Goal: Information Seeking & Learning: Learn about a topic

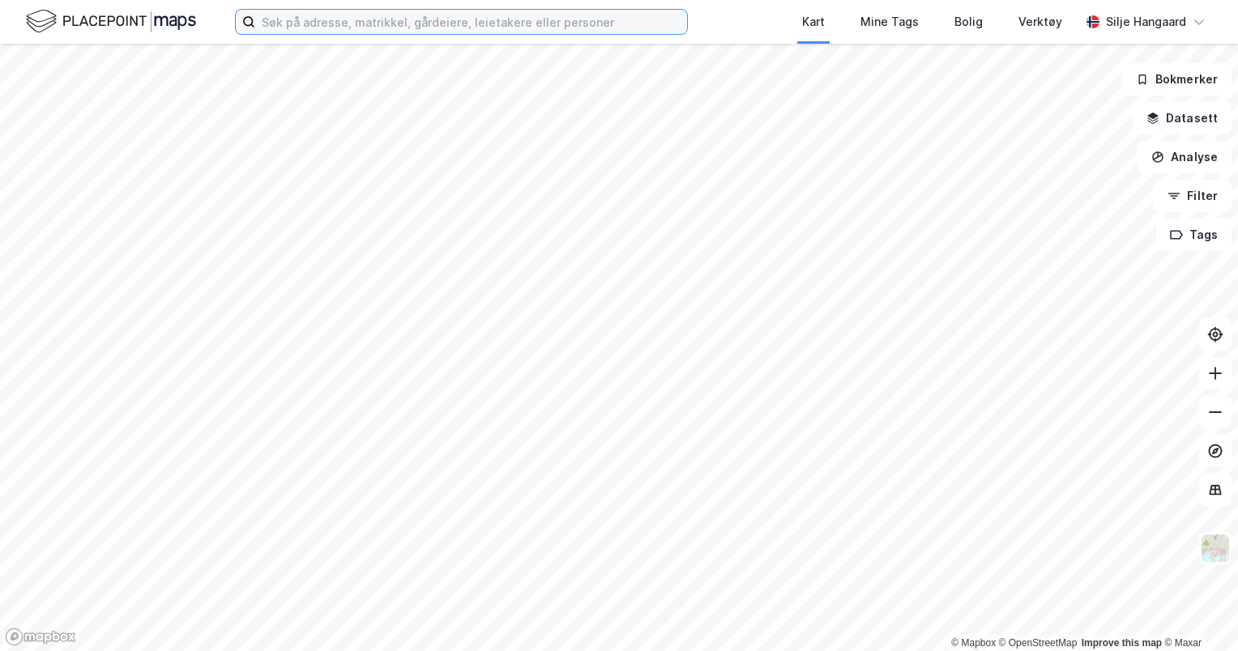
click at [473, 23] on input at bounding box center [471, 22] width 432 height 24
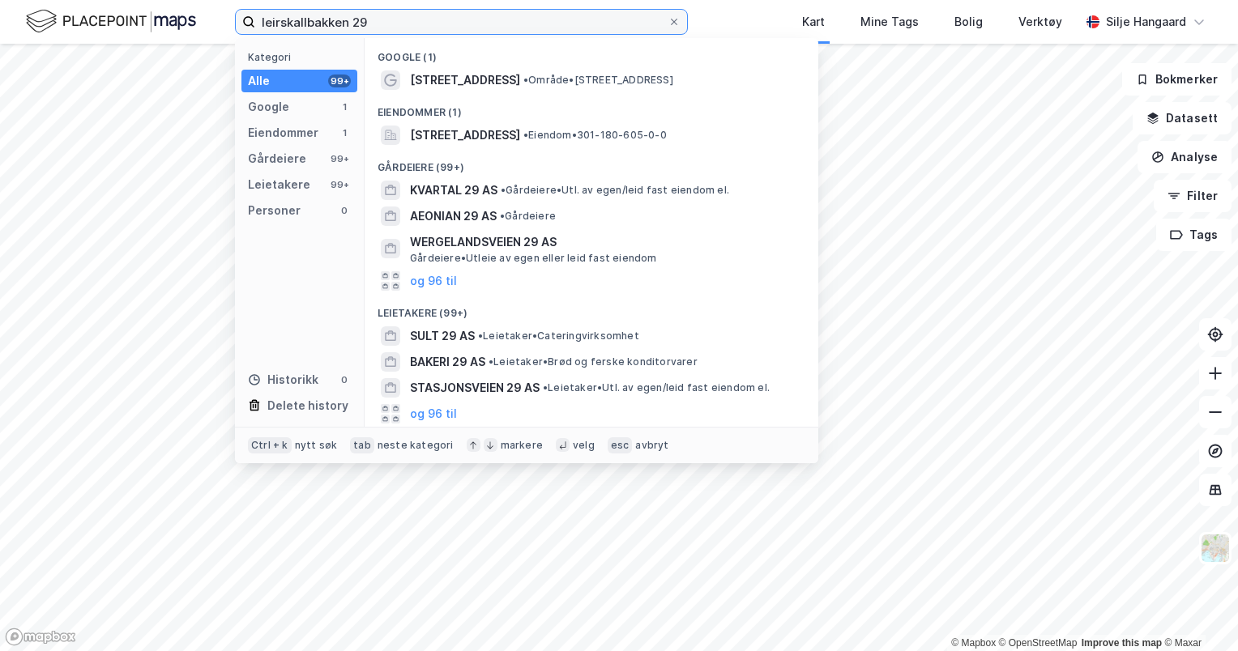
type input "leirskallbakken 29"
click at [545, 99] on div "Eiendommer (1)" at bounding box center [592, 107] width 454 height 29
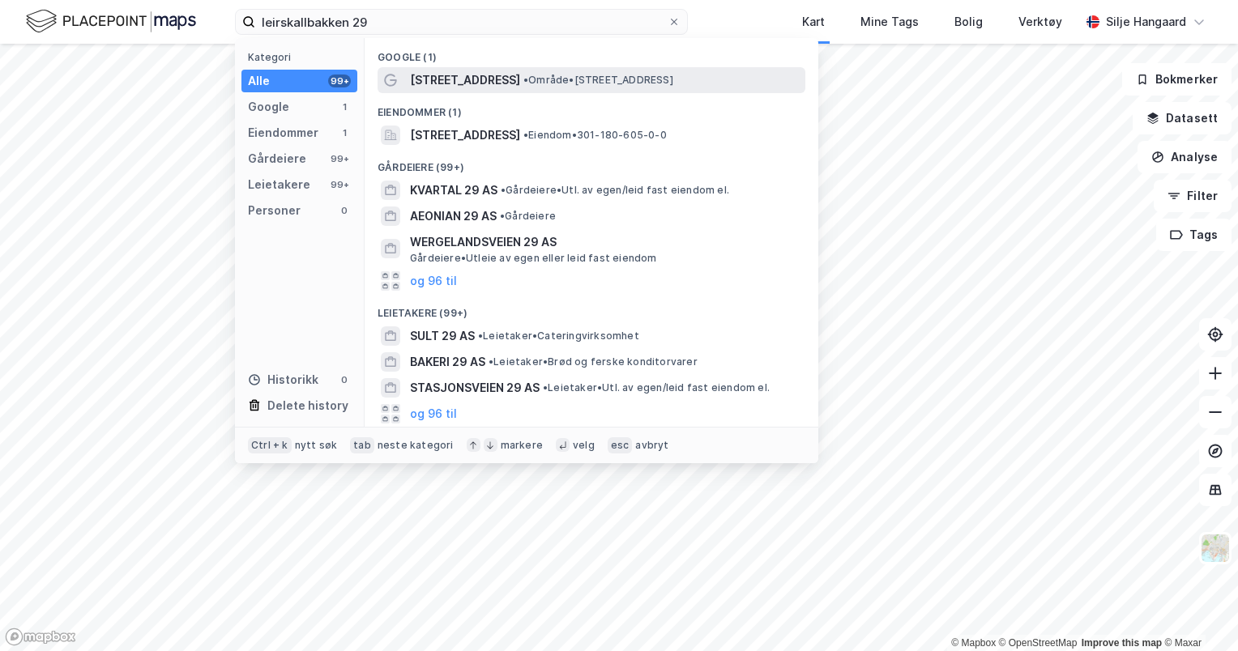
click at [570, 89] on div "Leirskallbakken 29 • Område • Leirskallbakken 29, 1164 Oslo" at bounding box center [606, 79] width 392 height 19
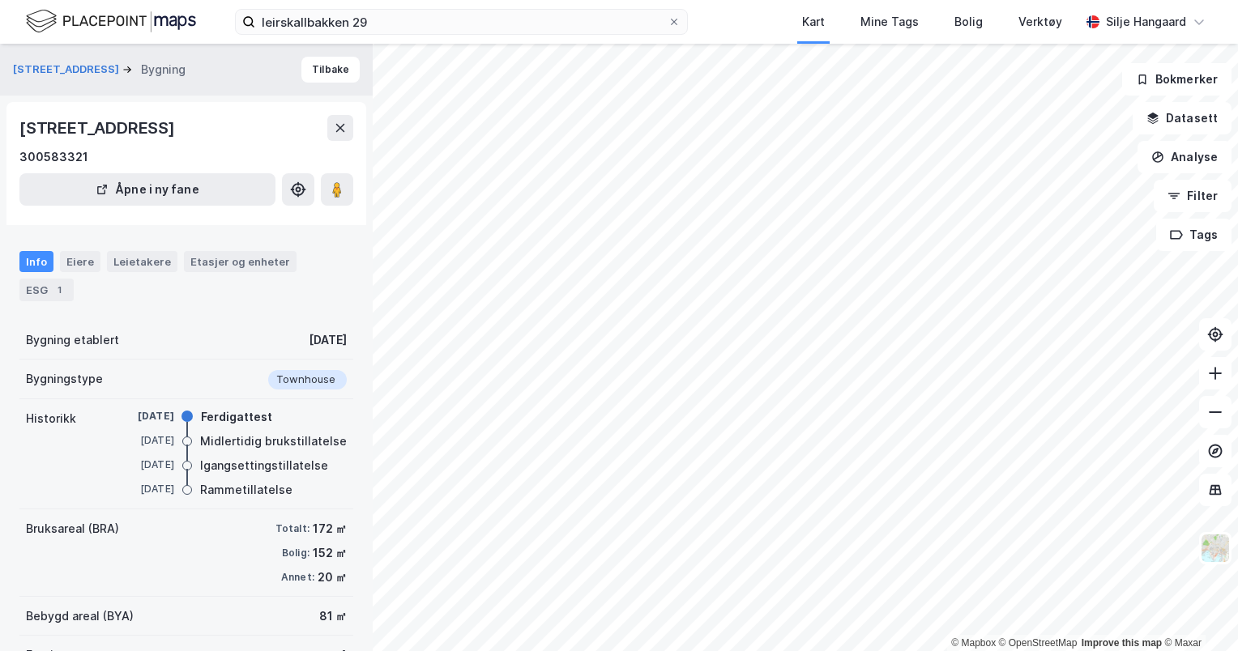
scroll to position [123, 0]
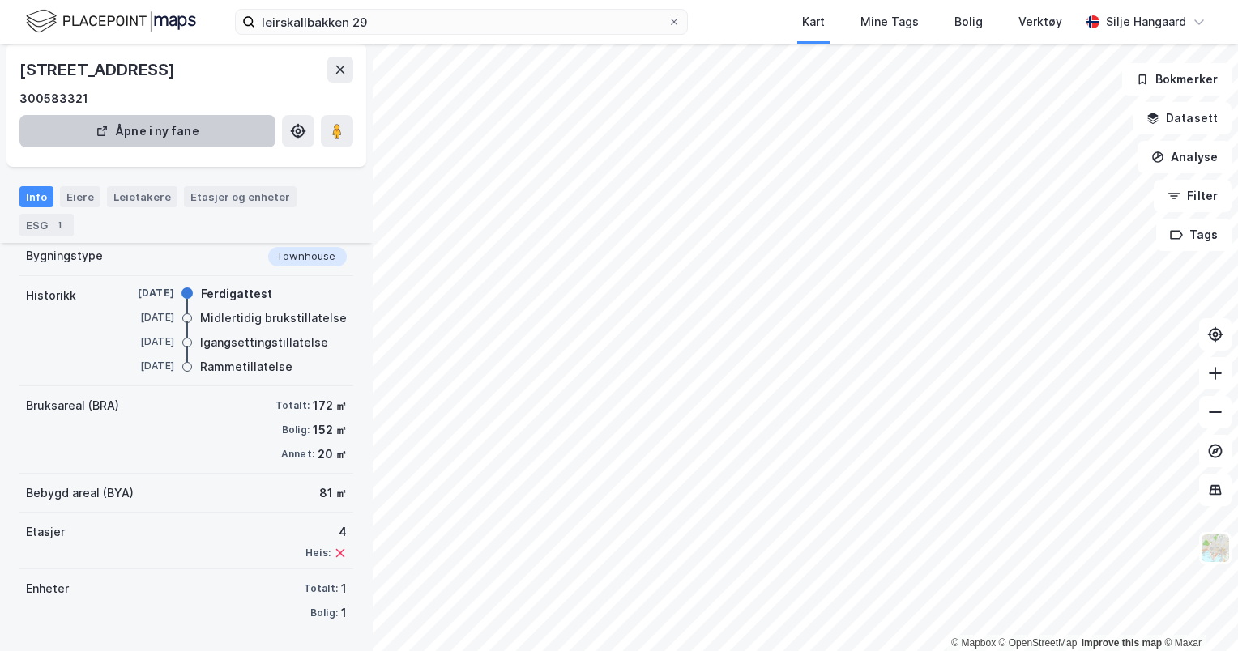
click at [180, 143] on button "Åpne i ny fane" at bounding box center [147, 131] width 256 height 32
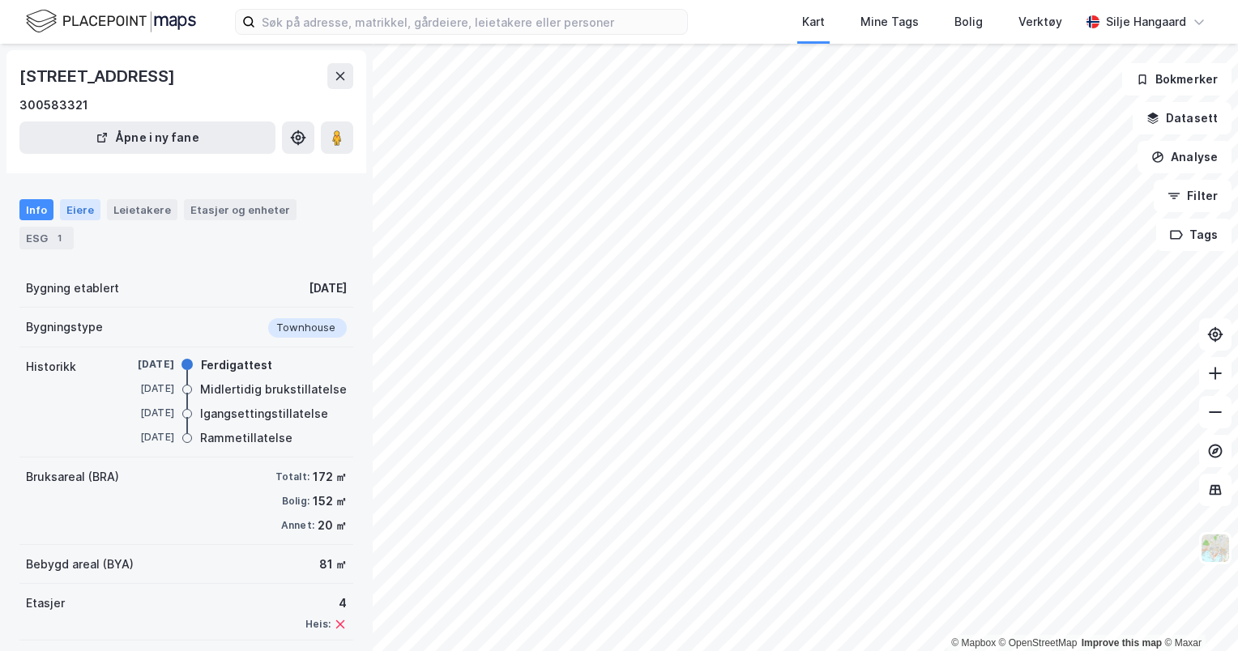
click at [84, 219] on div "Eiere" at bounding box center [80, 209] width 41 height 21
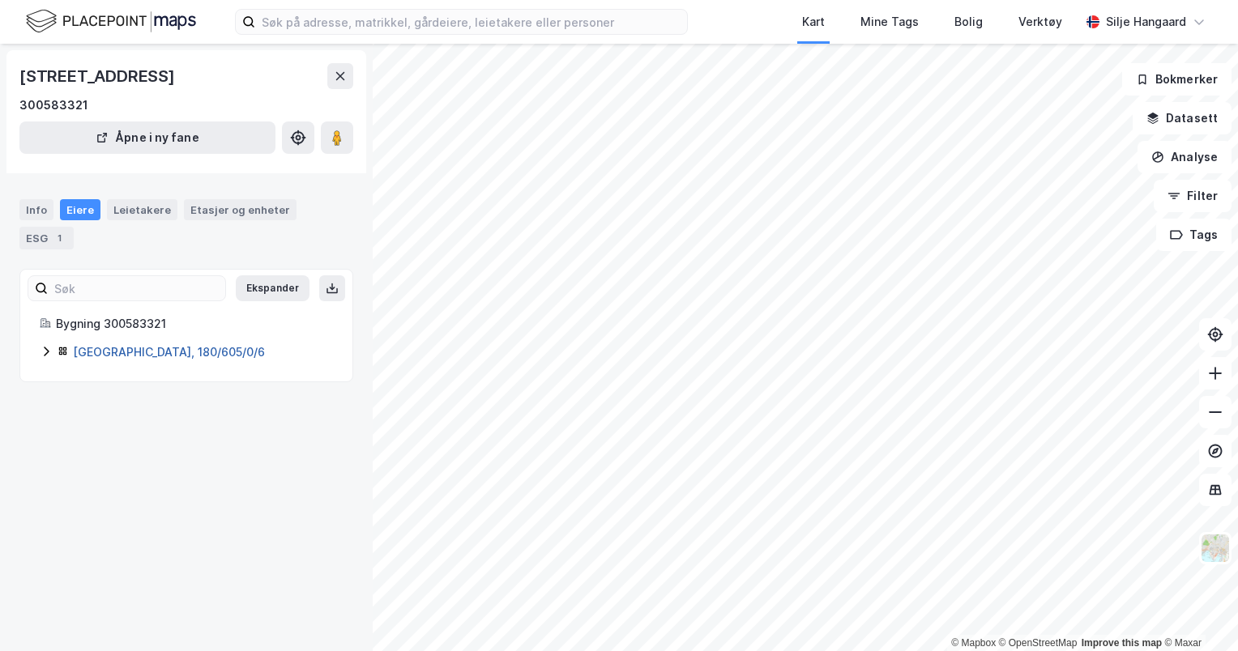
click at [140, 353] on link "[GEOGRAPHIC_DATA], 180/605/0/6" at bounding box center [169, 352] width 192 height 14
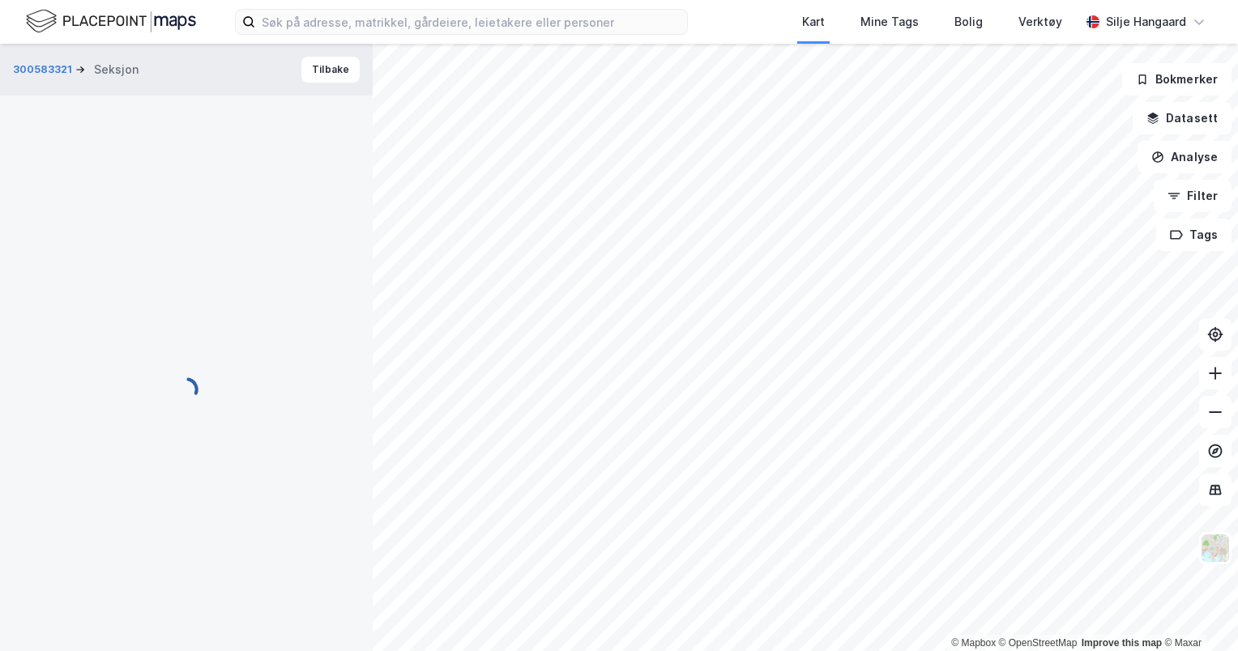
scroll to position [29, 0]
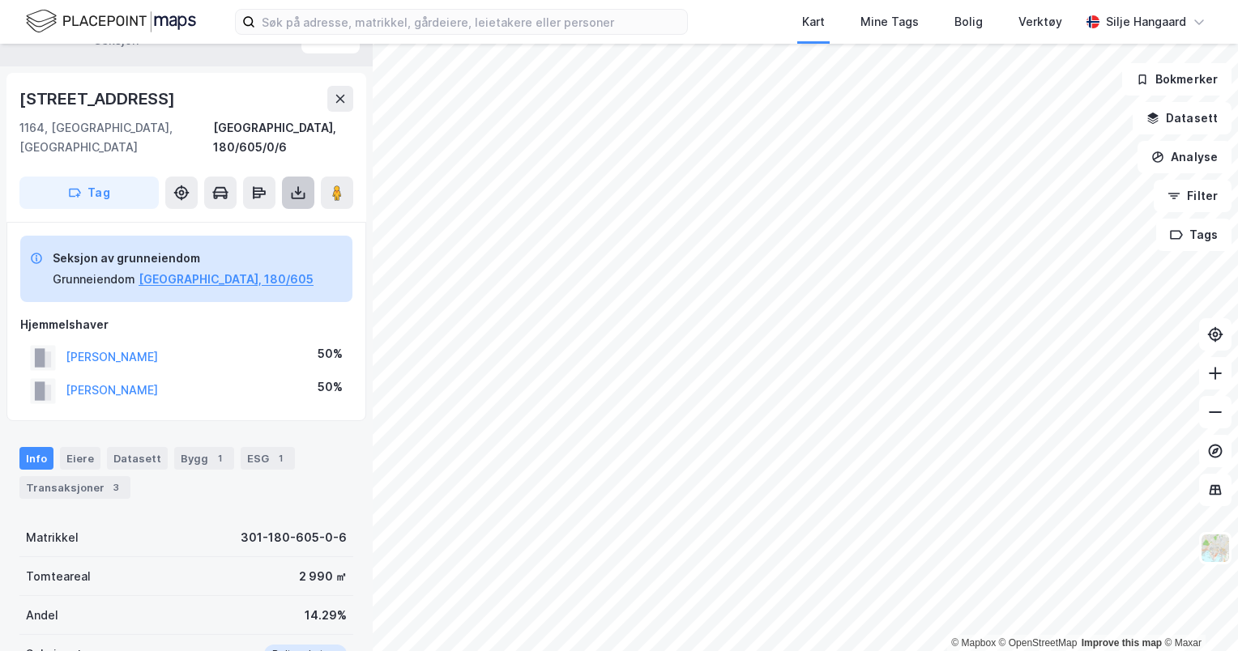
click at [296, 191] on icon at bounding box center [298, 193] width 6 height 4
click at [279, 212] on div "Last ned grunnbok" at bounding box center [228, 225] width 173 height 26
click at [117, 476] on div "Transaksjoner 3" at bounding box center [74, 487] width 111 height 23
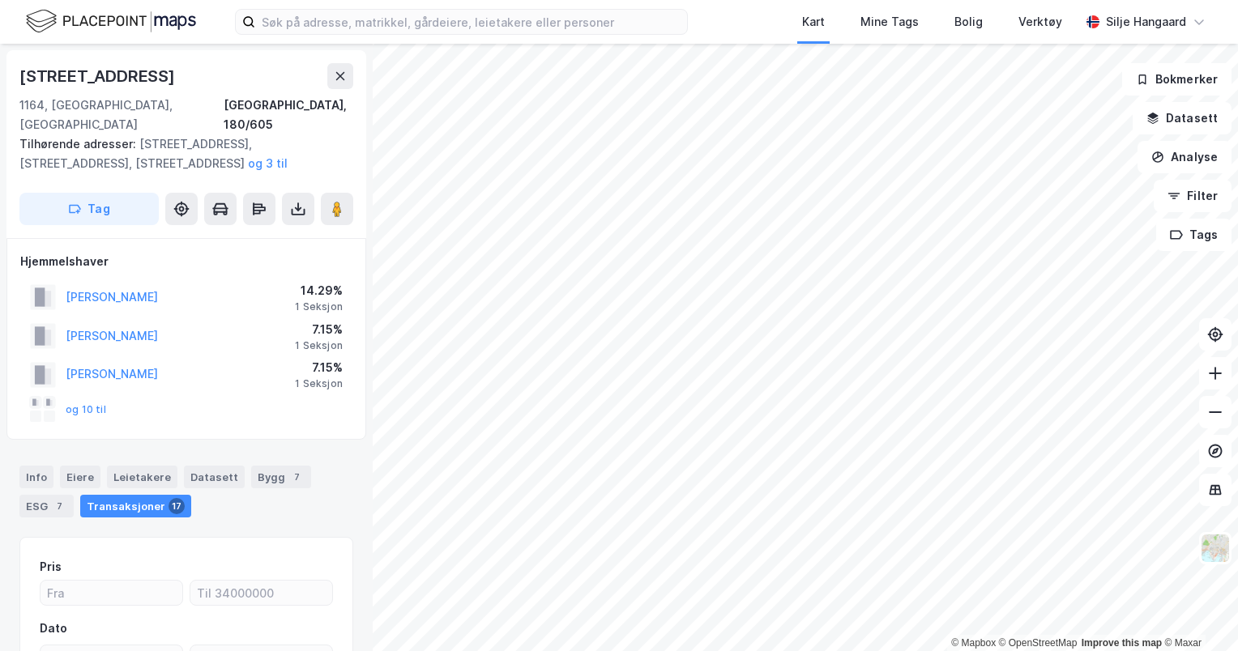
click at [276, 394] on div "og 10 til" at bounding box center [186, 410] width 332 height 32
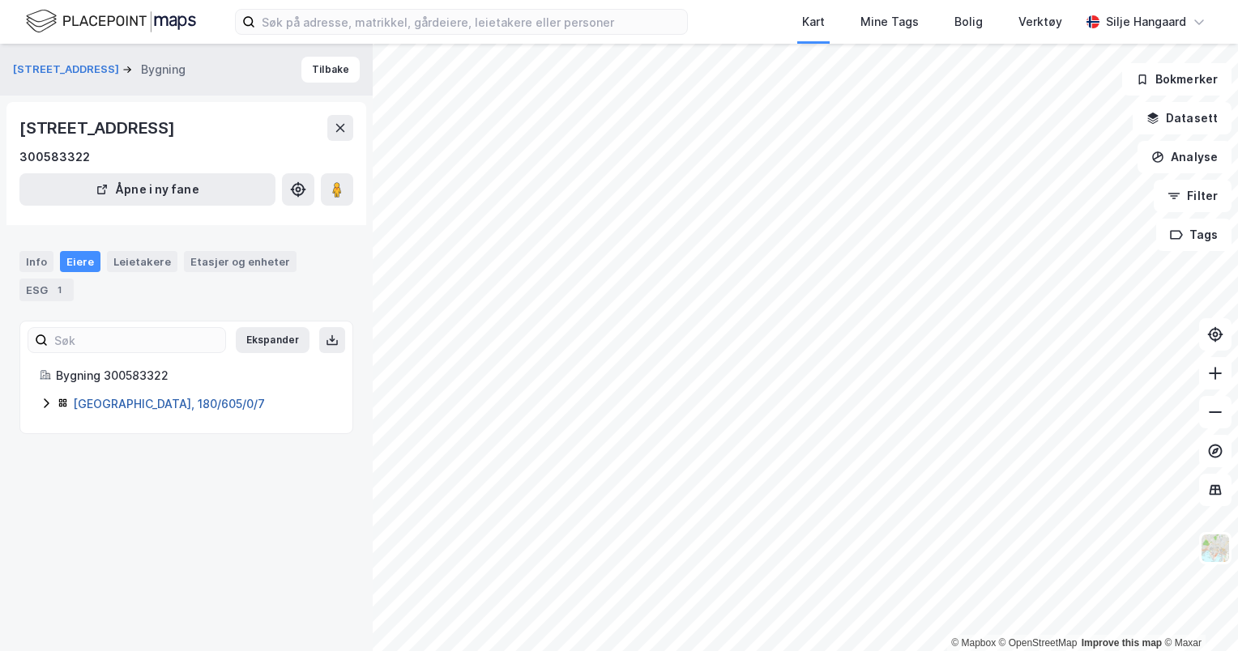
click at [149, 407] on link "[GEOGRAPHIC_DATA], 180/605/0/7" at bounding box center [169, 404] width 192 height 14
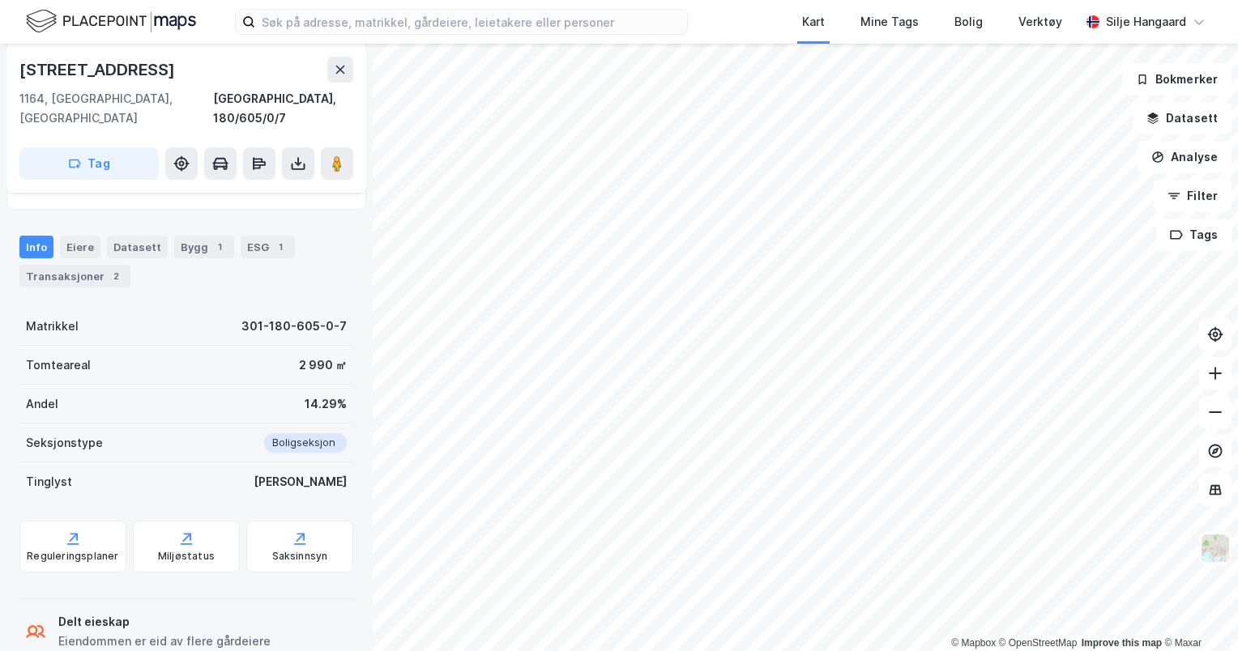
scroll to position [259, 0]
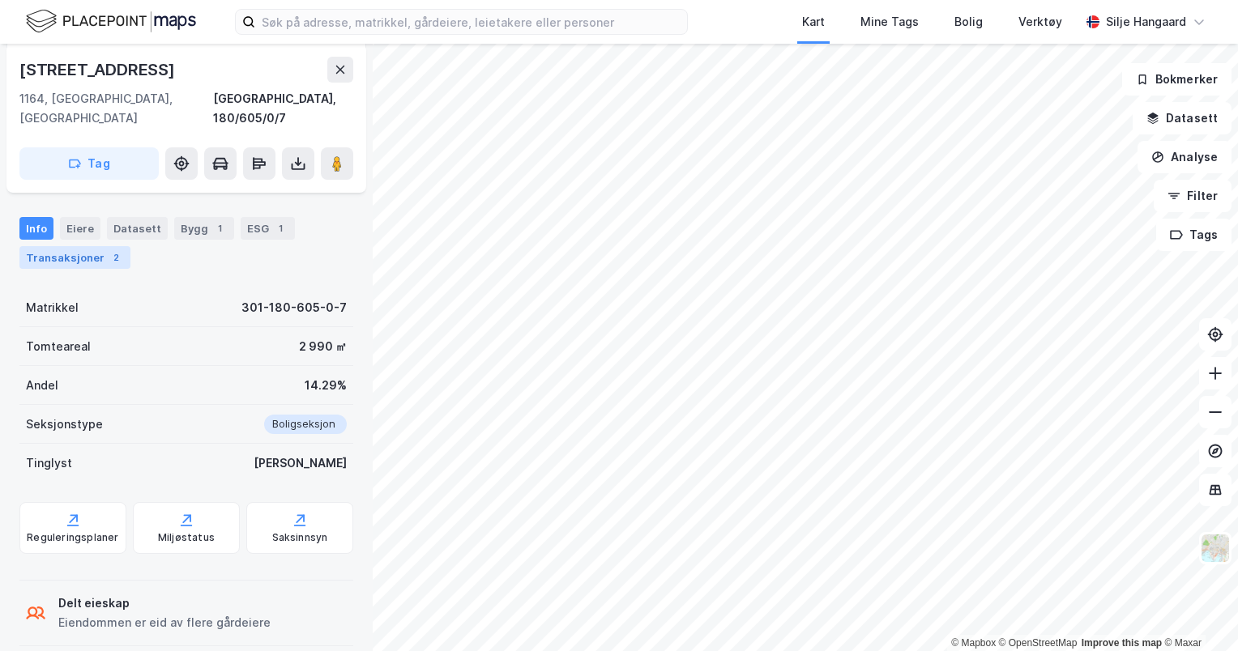
click at [96, 246] on div "Transaksjoner 2" at bounding box center [74, 257] width 111 height 23
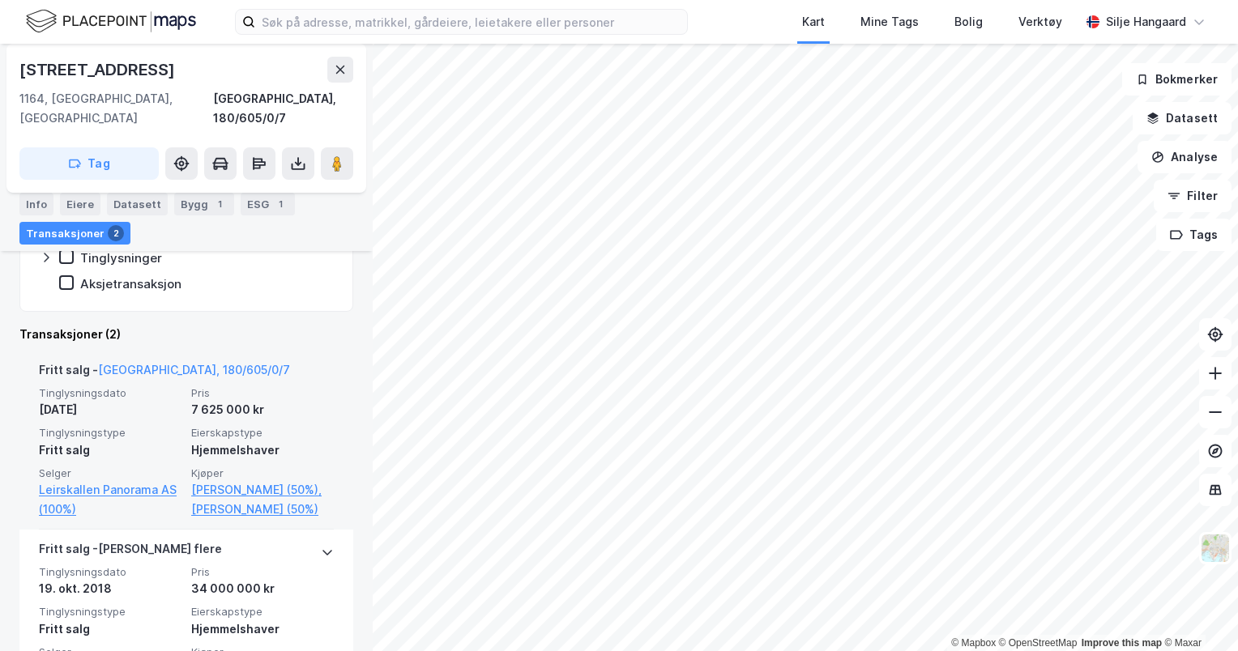
scroll to position [463, 0]
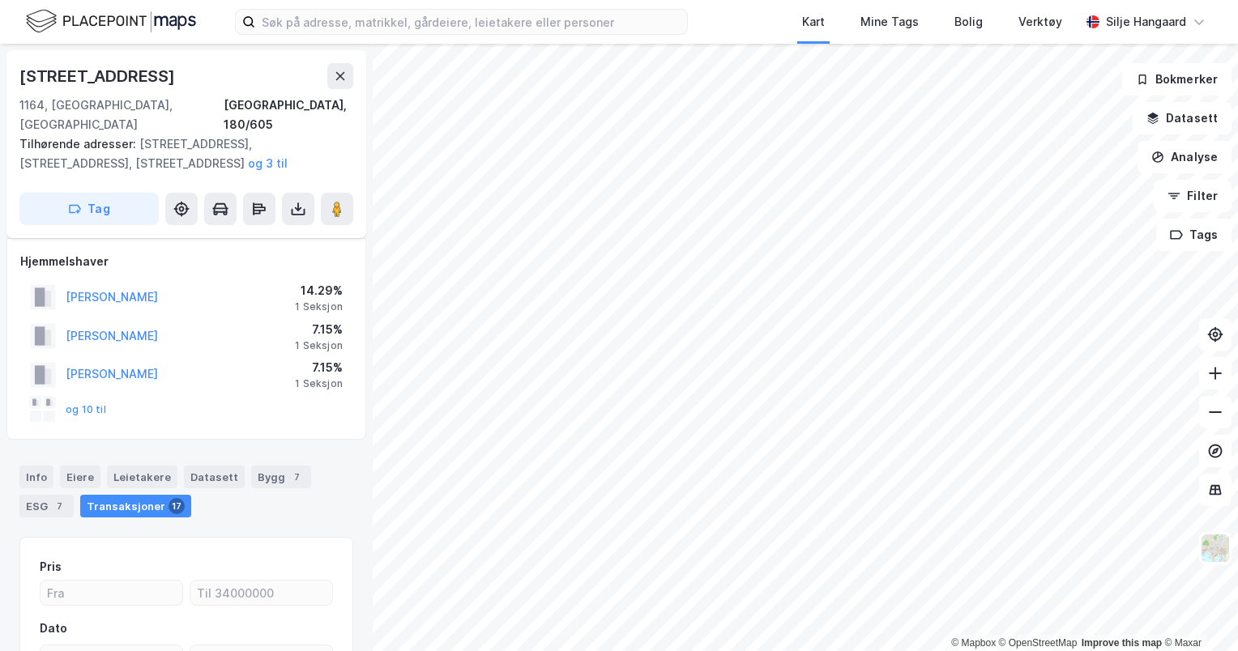
scroll to position [169, 0]
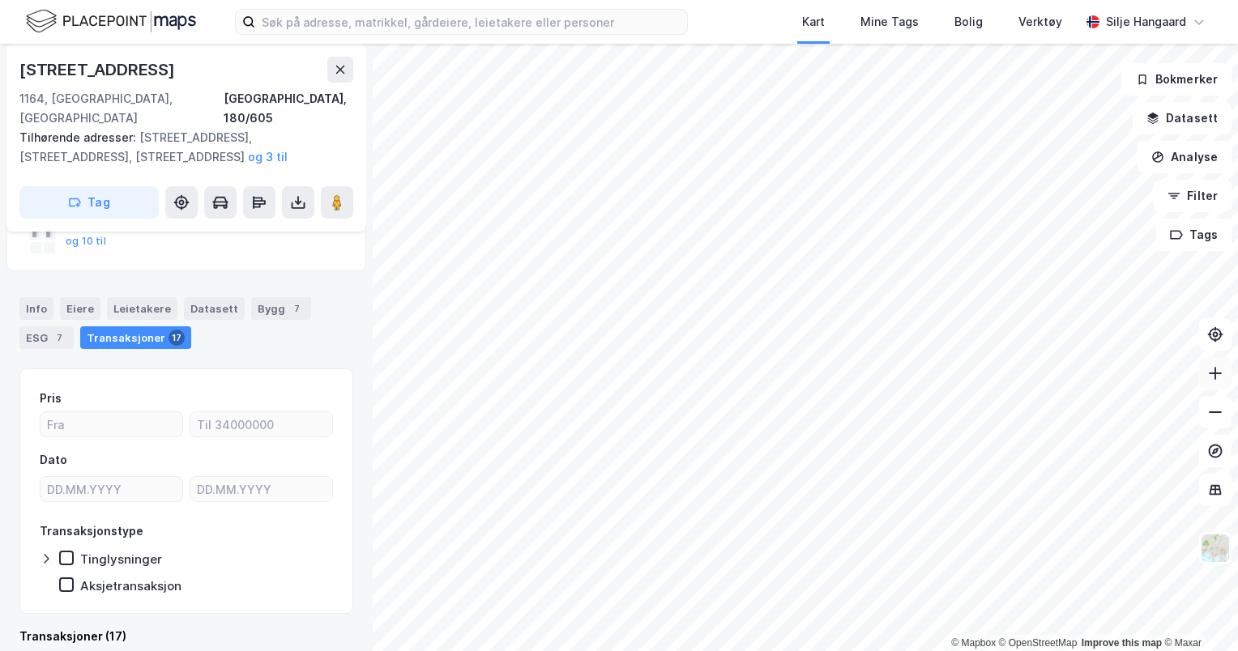
click at [1214, 367] on icon at bounding box center [1215, 373] width 16 height 16
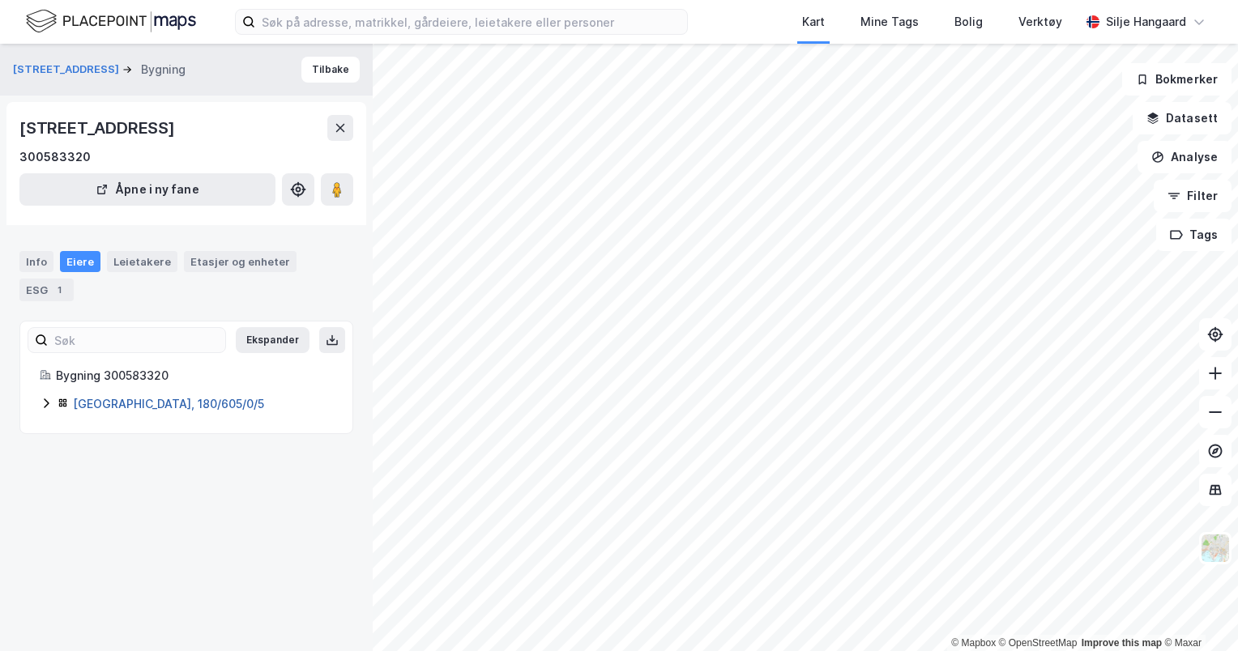
click at [140, 400] on link "[GEOGRAPHIC_DATA], 180/605/0/5" at bounding box center [168, 404] width 191 height 14
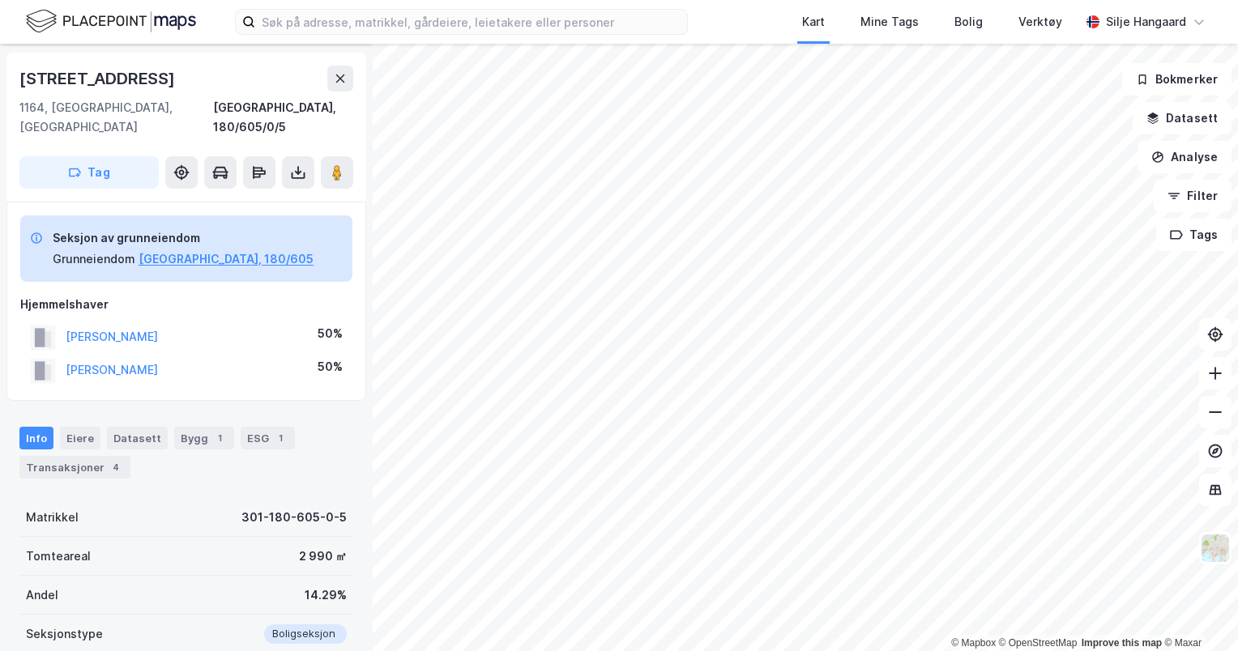
scroll to position [49, 0]
click at [100, 457] on div "Transaksjoner 4" at bounding box center [74, 468] width 111 height 23
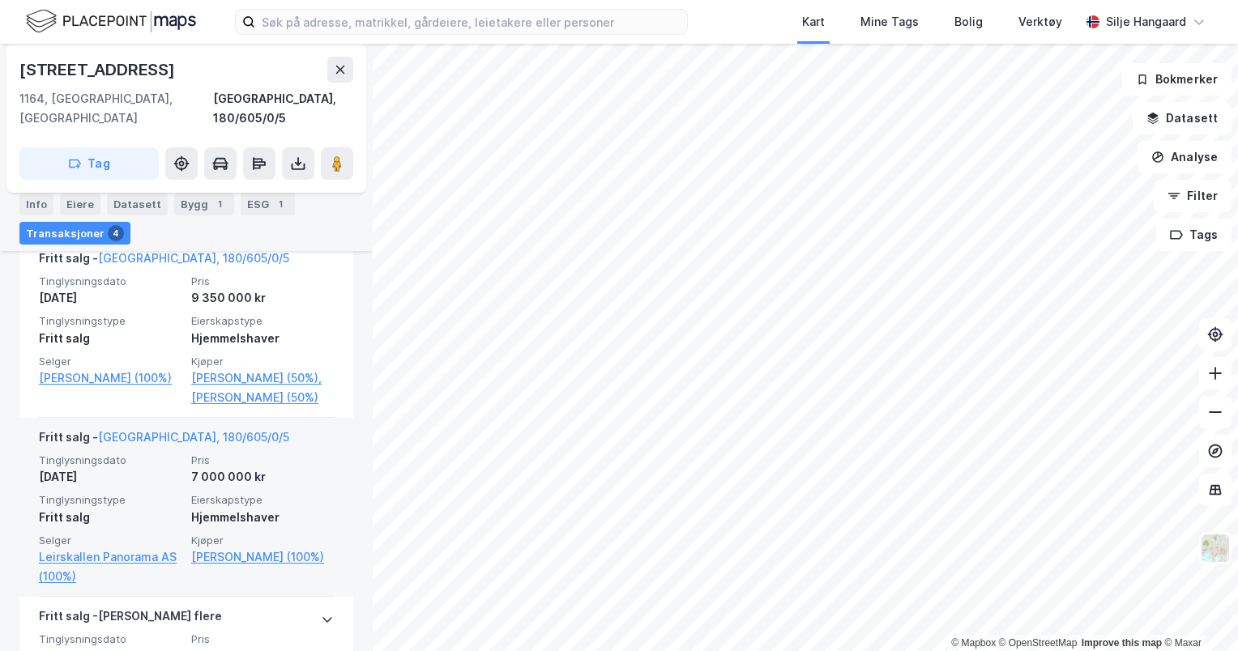
scroll to position [772, 0]
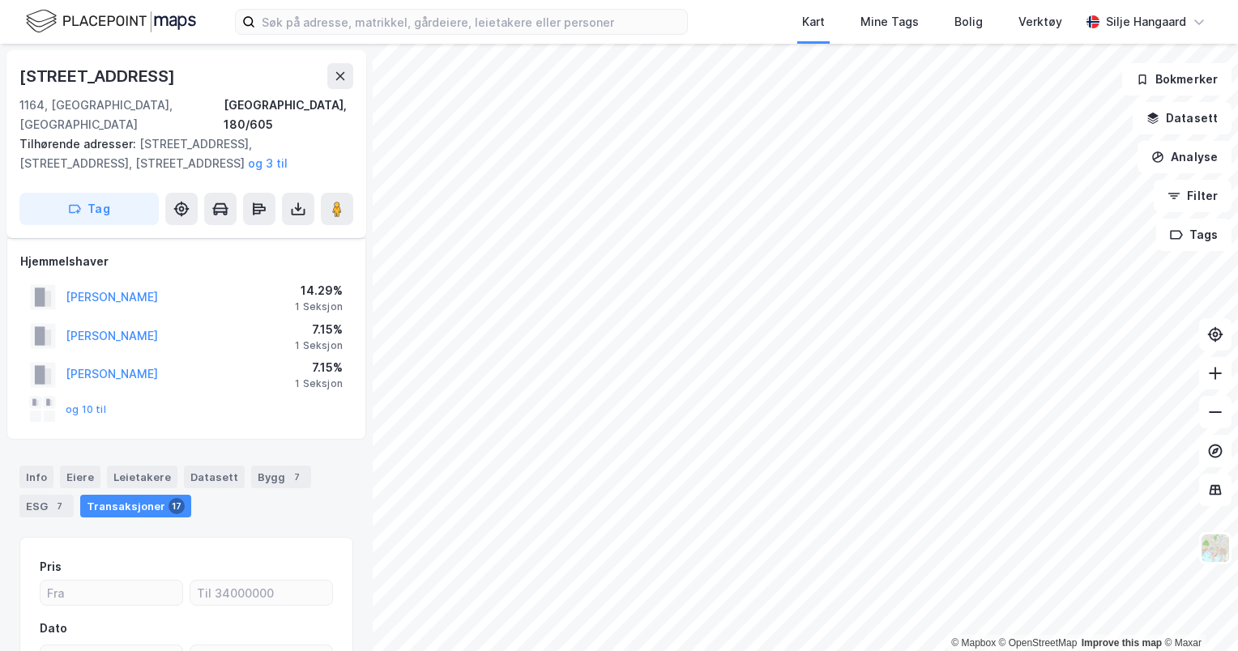
scroll to position [169, 0]
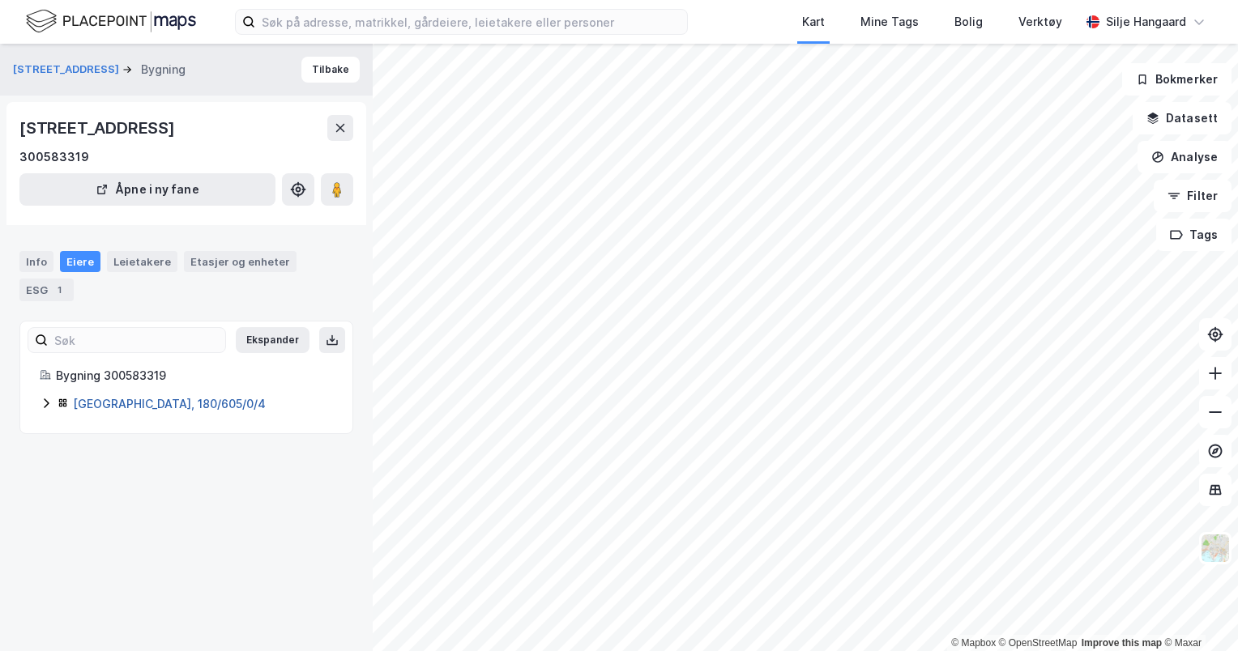
click at [147, 405] on link "[GEOGRAPHIC_DATA], 180/605/0/4" at bounding box center [169, 404] width 193 height 14
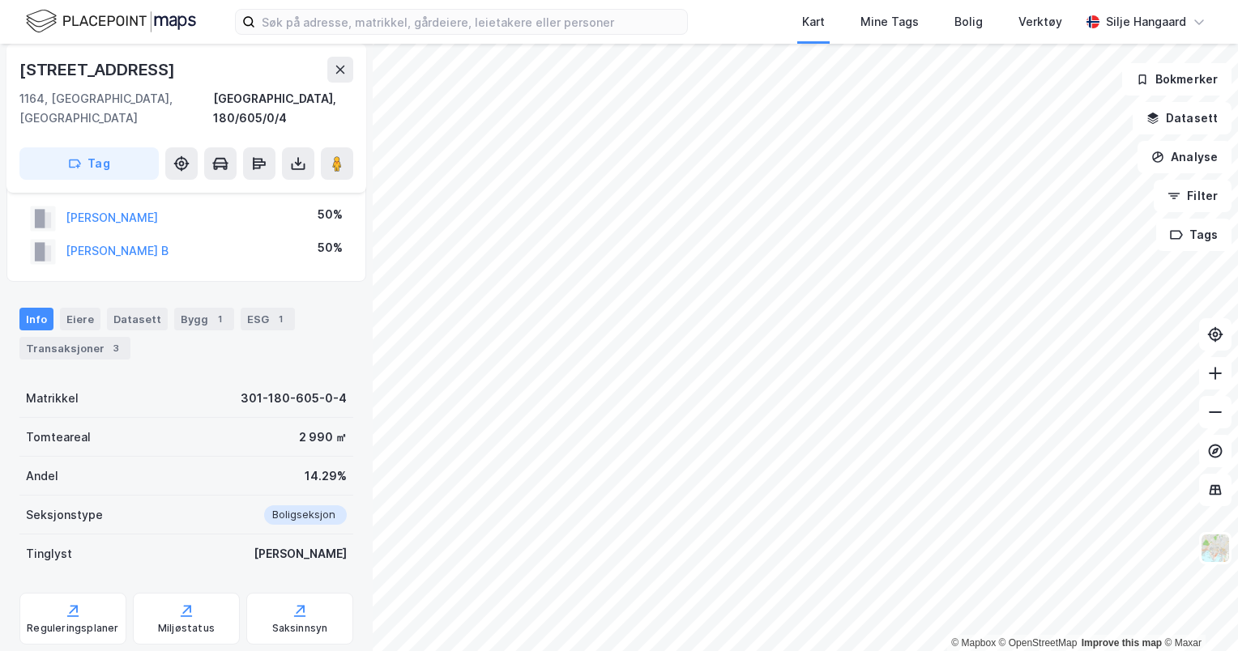
scroll to position [259, 0]
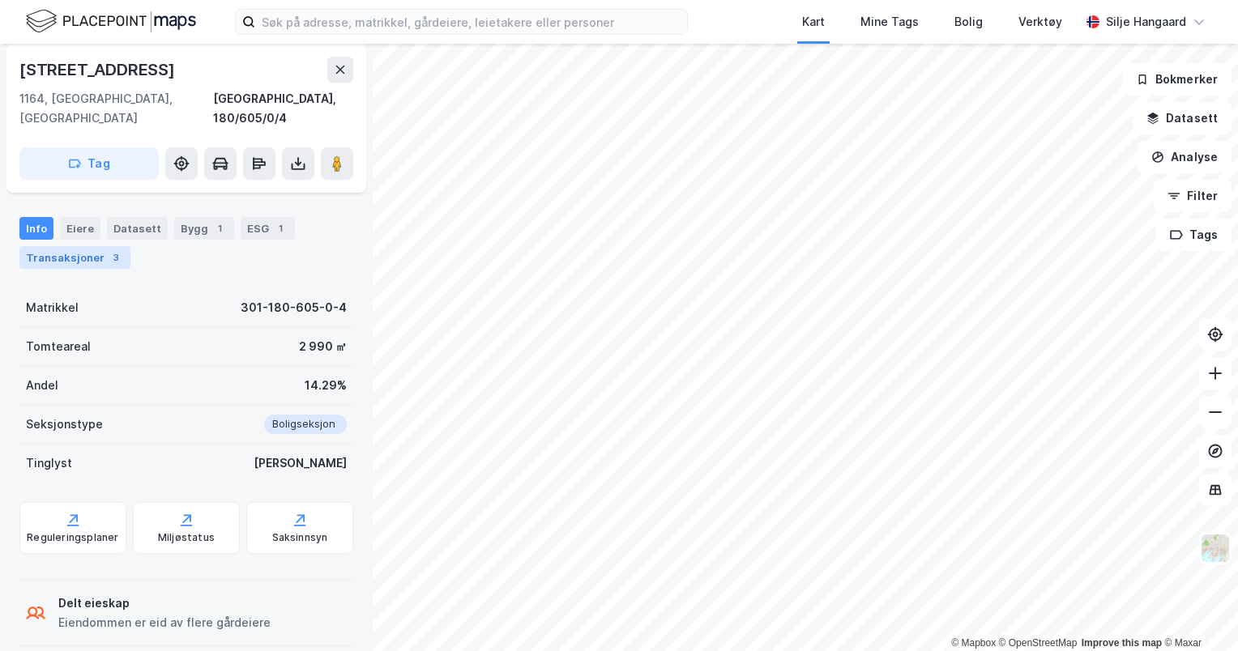
click at [86, 246] on div "Transaksjoner 3" at bounding box center [74, 257] width 111 height 23
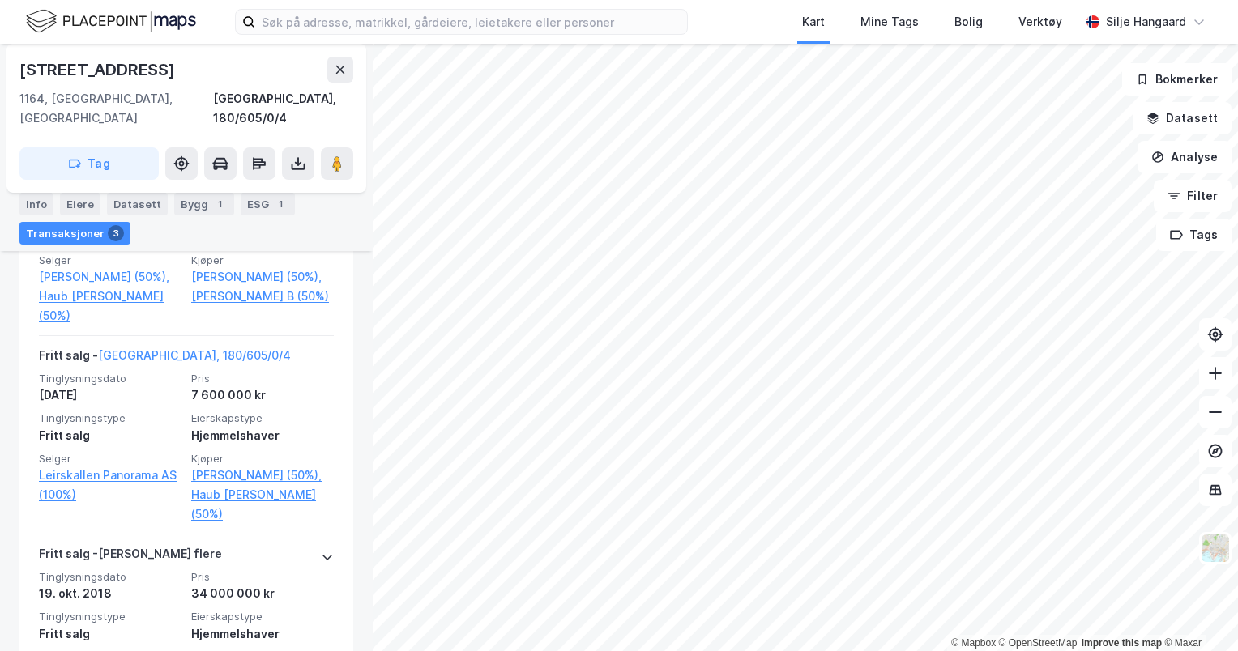
scroll to position [694, 0]
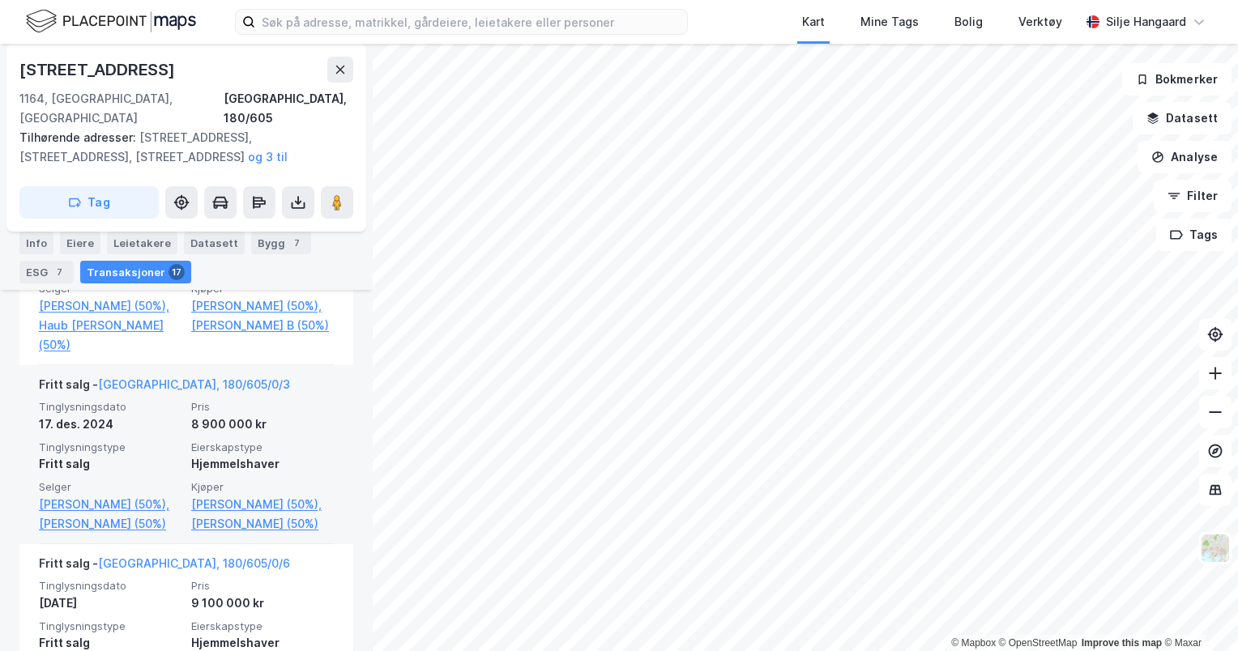
scroll to position [835, 0]
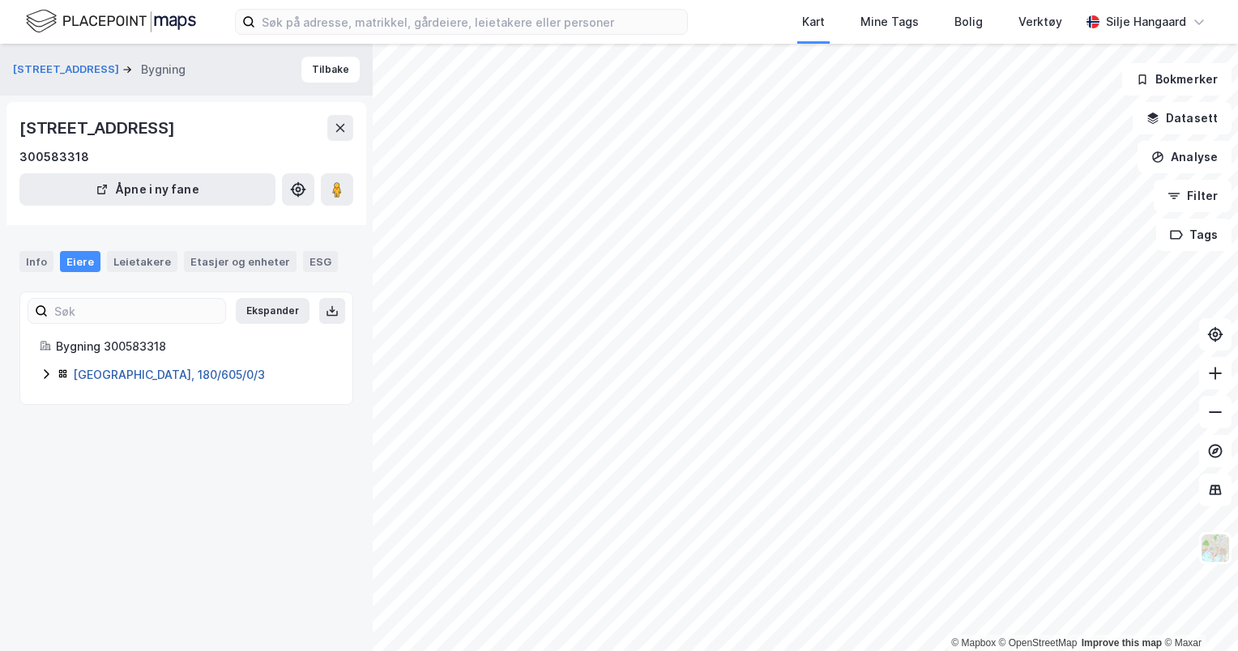
click at [162, 369] on link "[GEOGRAPHIC_DATA], 180/605/0/3" at bounding box center [169, 375] width 192 height 14
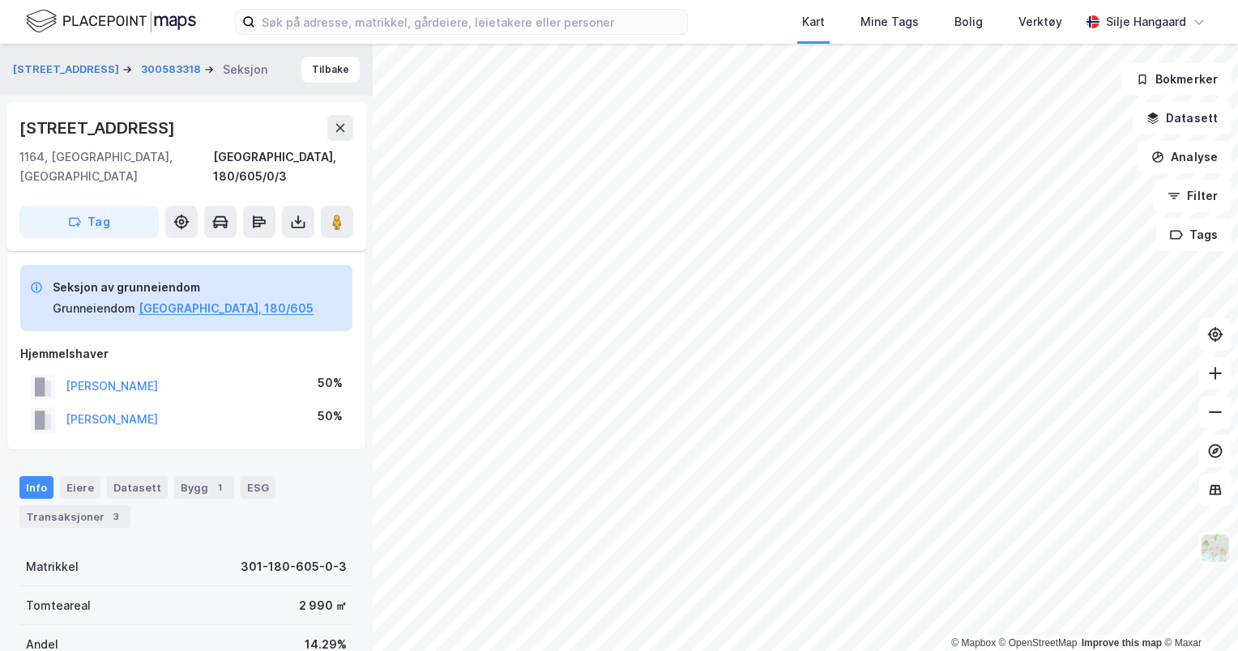
scroll to position [259, 0]
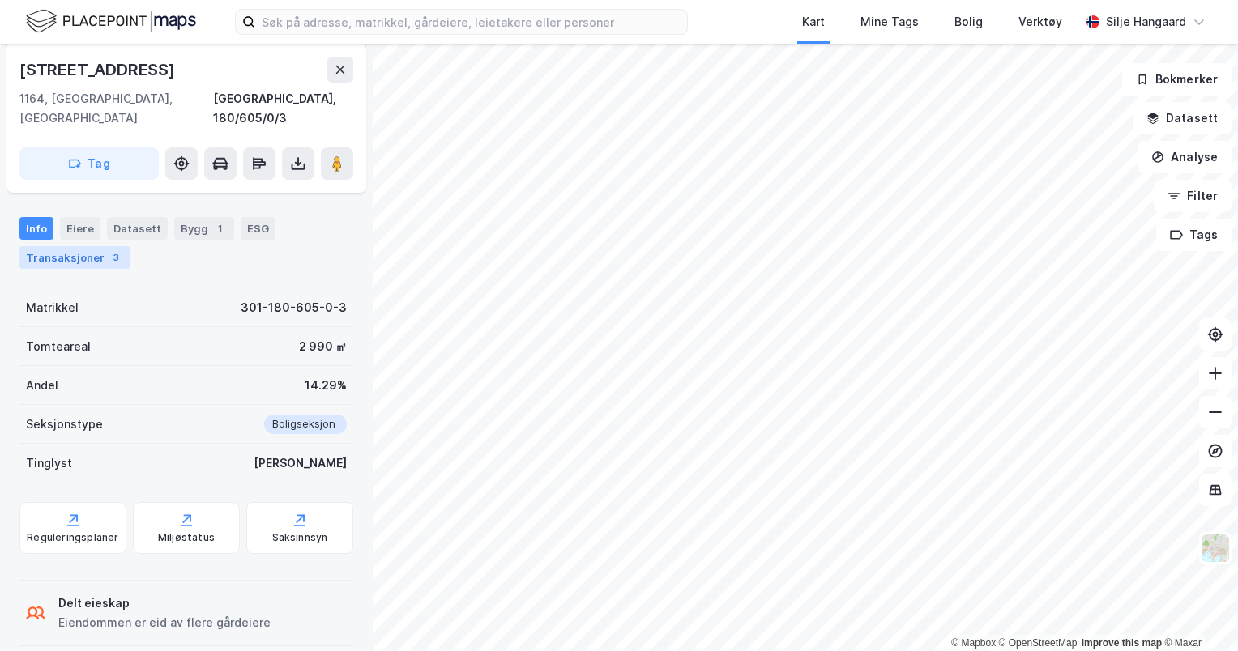
click at [78, 246] on div "Transaksjoner 3" at bounding box center [74, 257] width 111 height 23
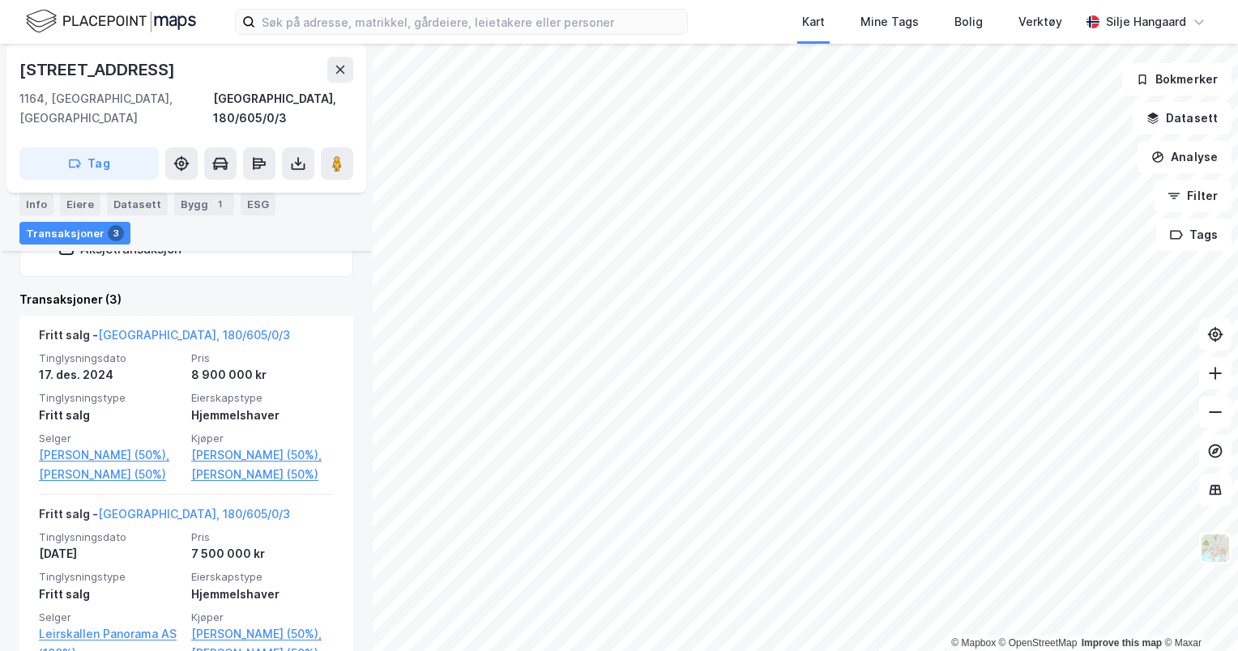
scroll to position [527, 0]
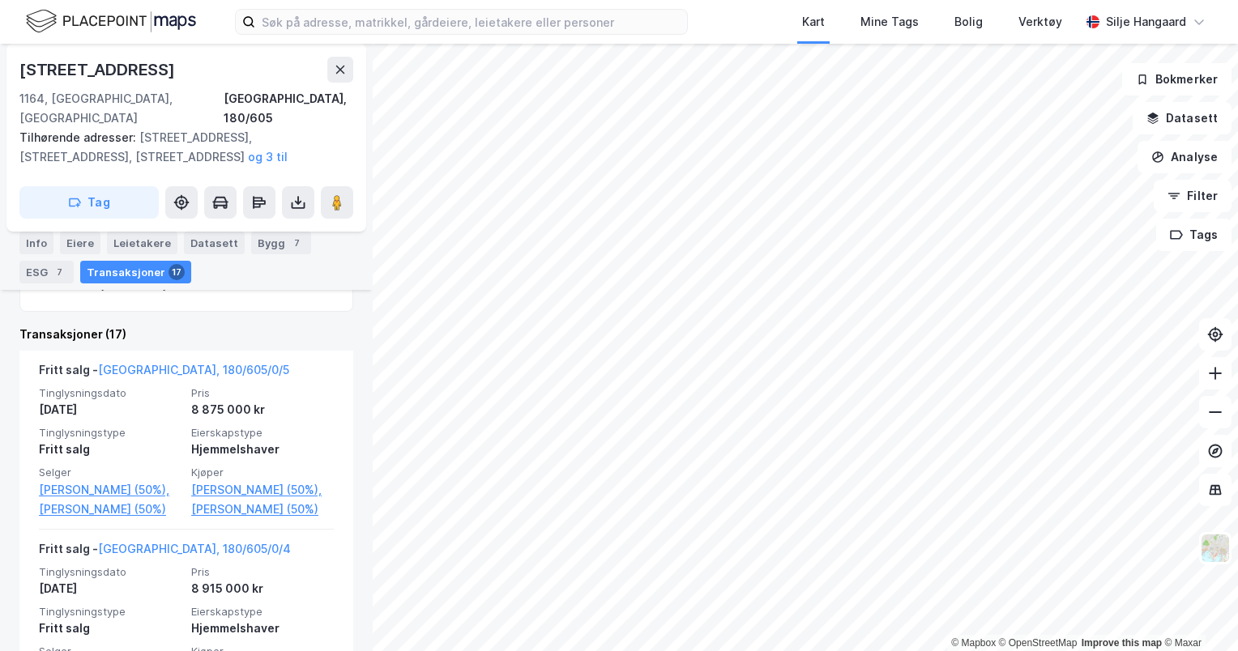
scroll to position [470, 0]
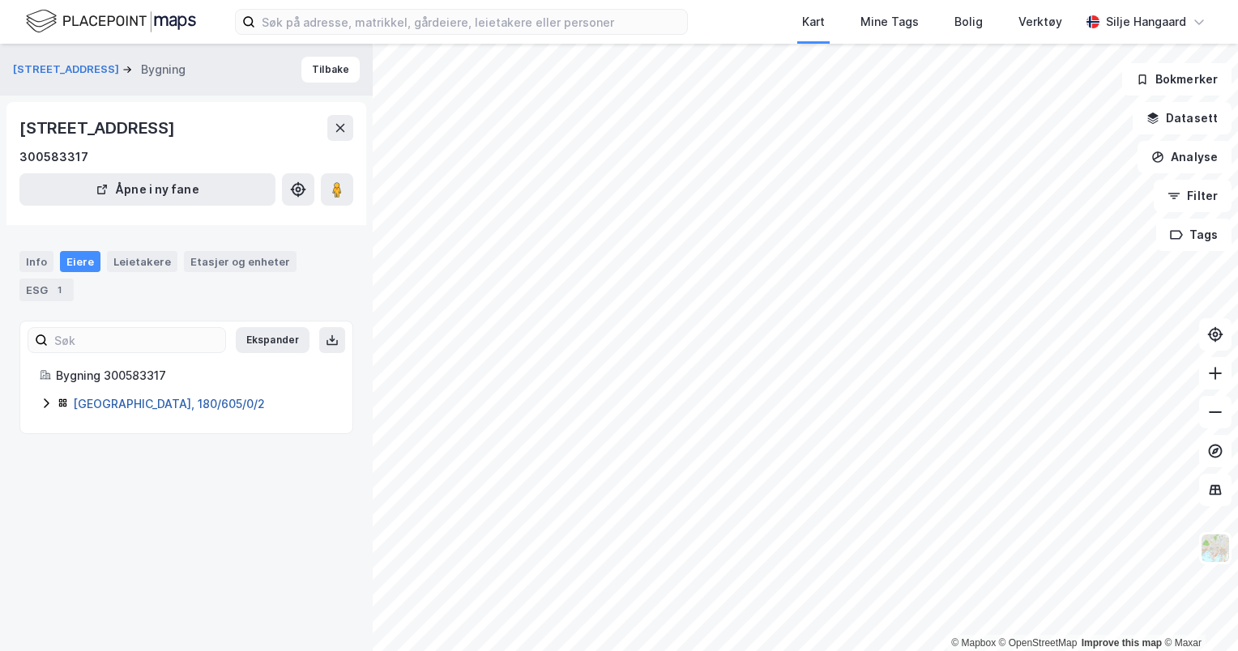
click at [139, 403] on link "[GEOGRAPHIC_DATA], 180/605/0/2" at bounding box center [169, 404] width 192 height 14
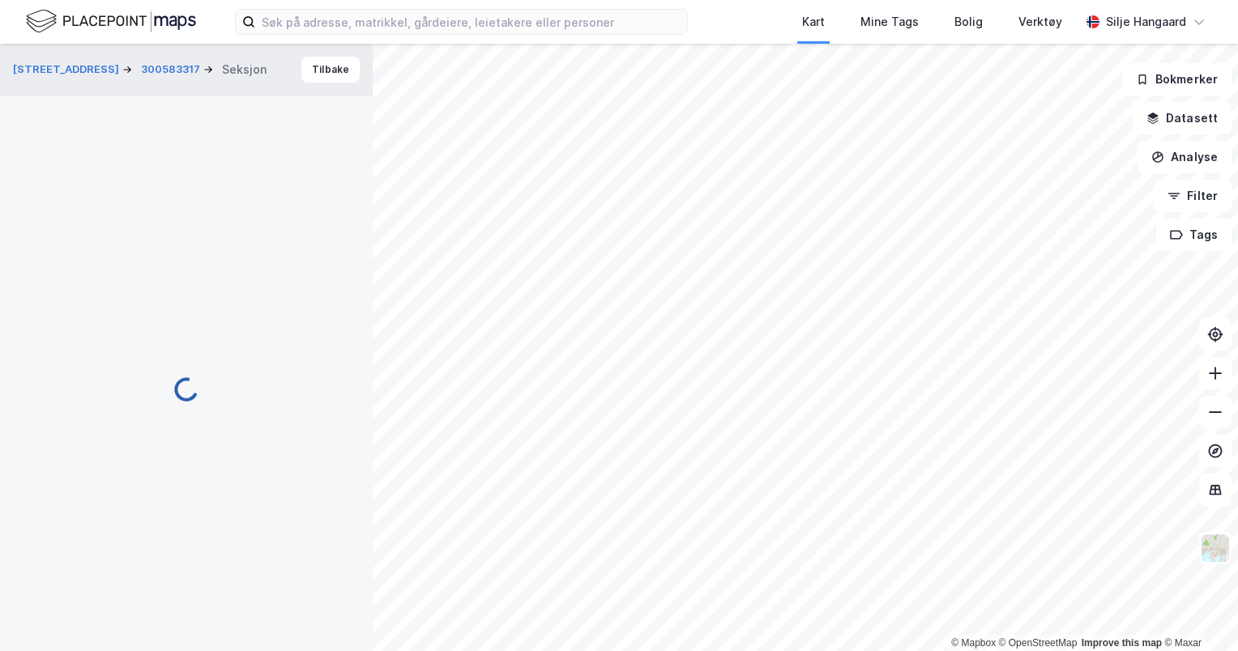
scroll to position [259, 0]
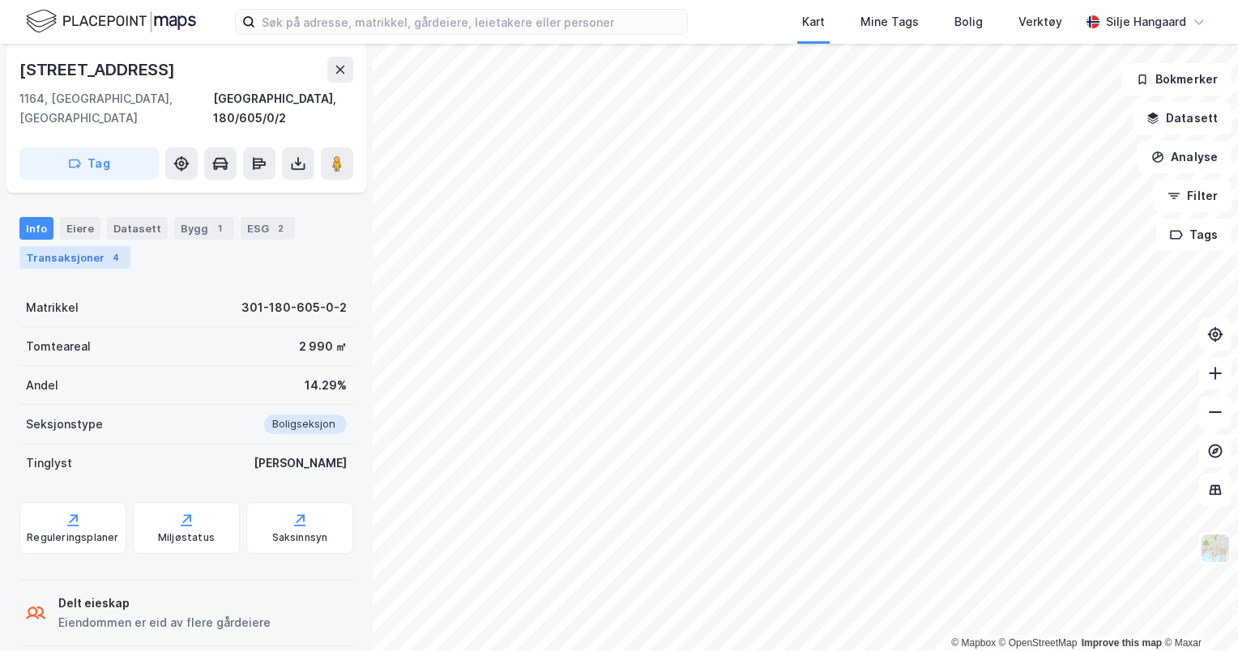
click at [108, 250] on div "4" at bounding box center [116, 258] width 16 height 16
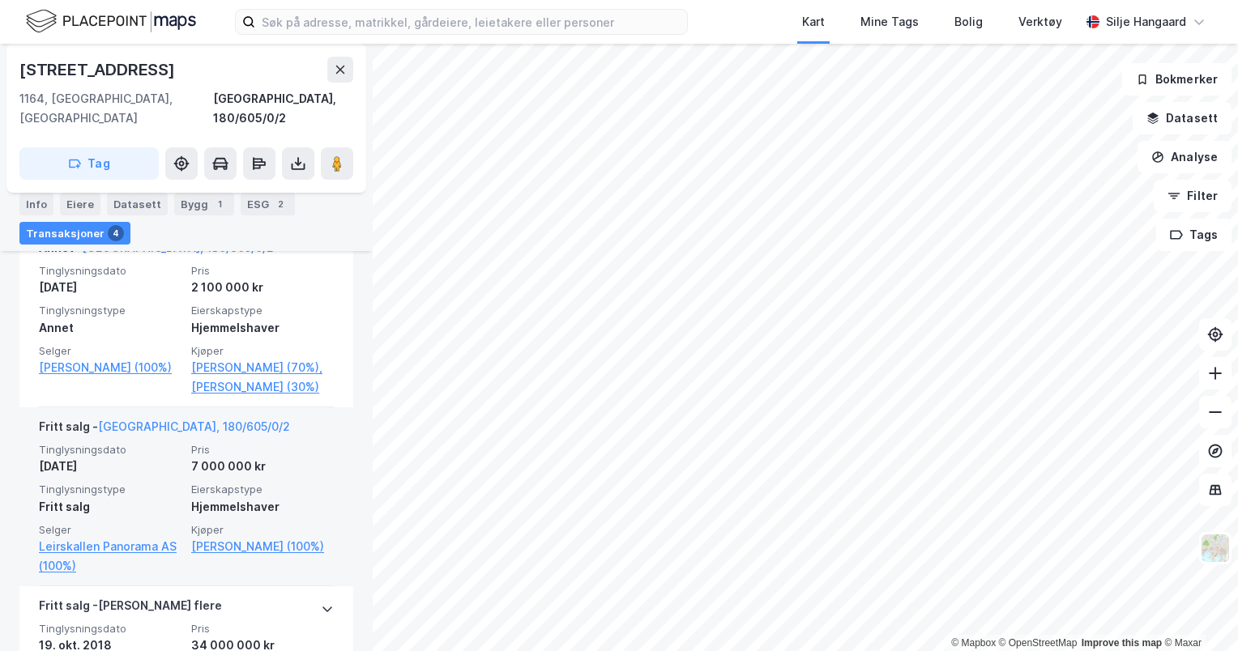
scroll to position [784, 0]
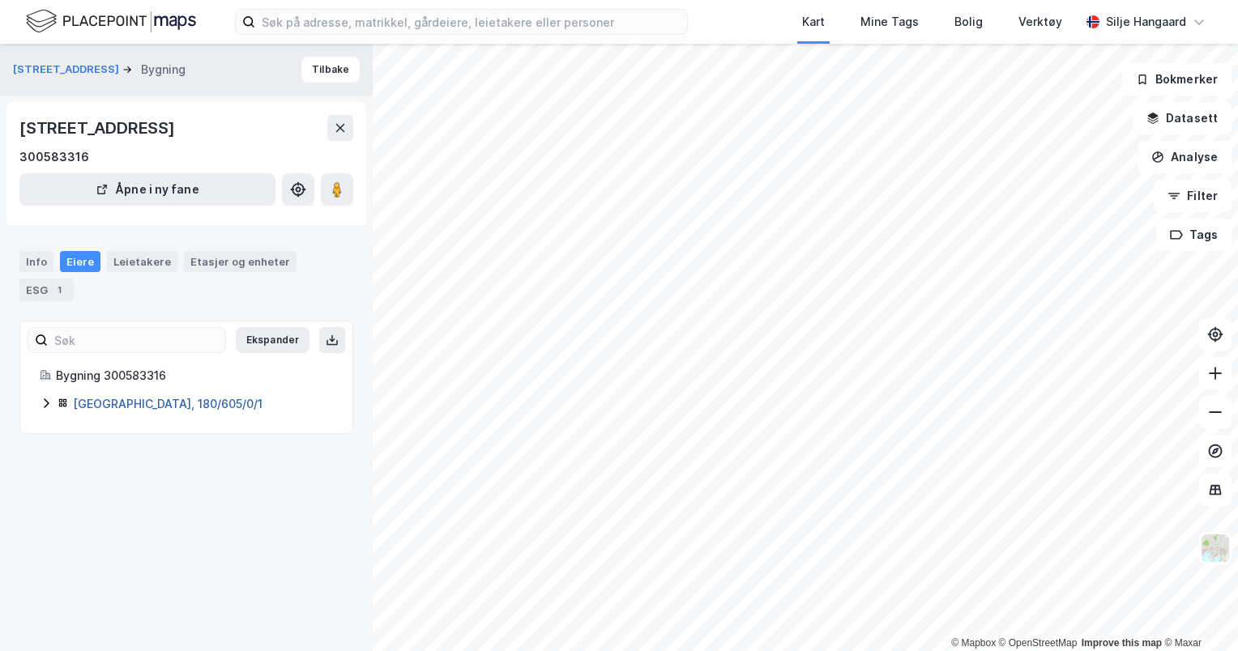
click at [130, 399] on link "[GEOGRAPHIC_DATA], 180/605/0/1" at bounding box center [168, 404] width 190 height 14
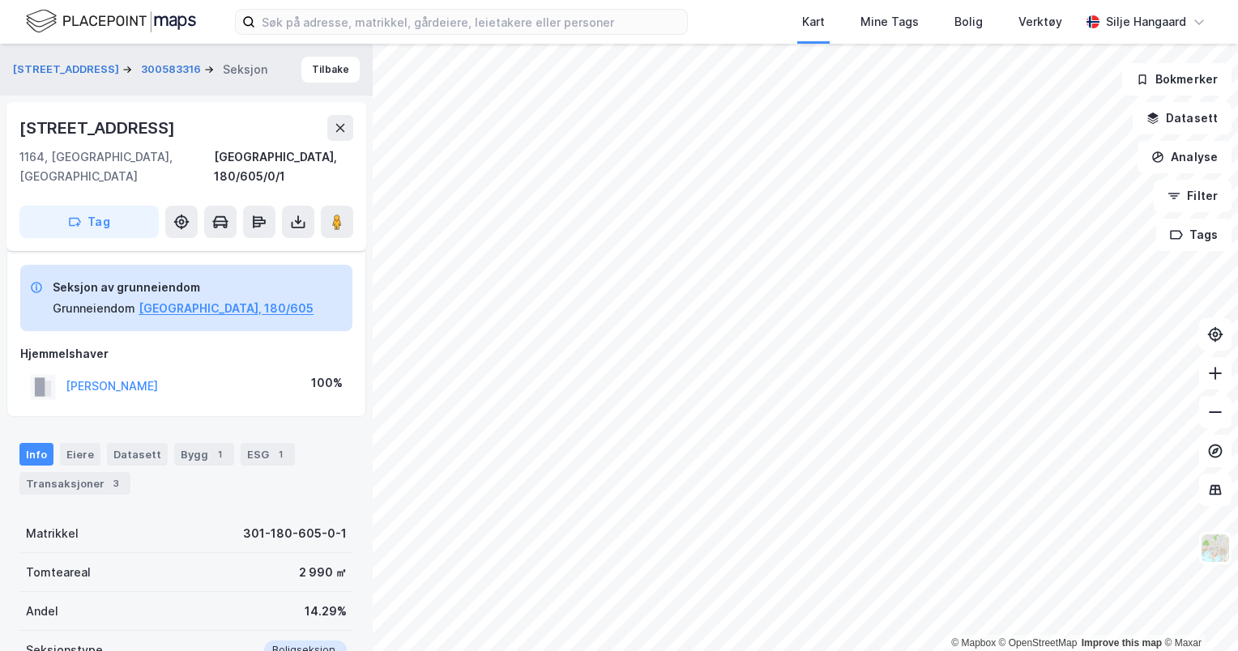
scroll to position [160, 0]
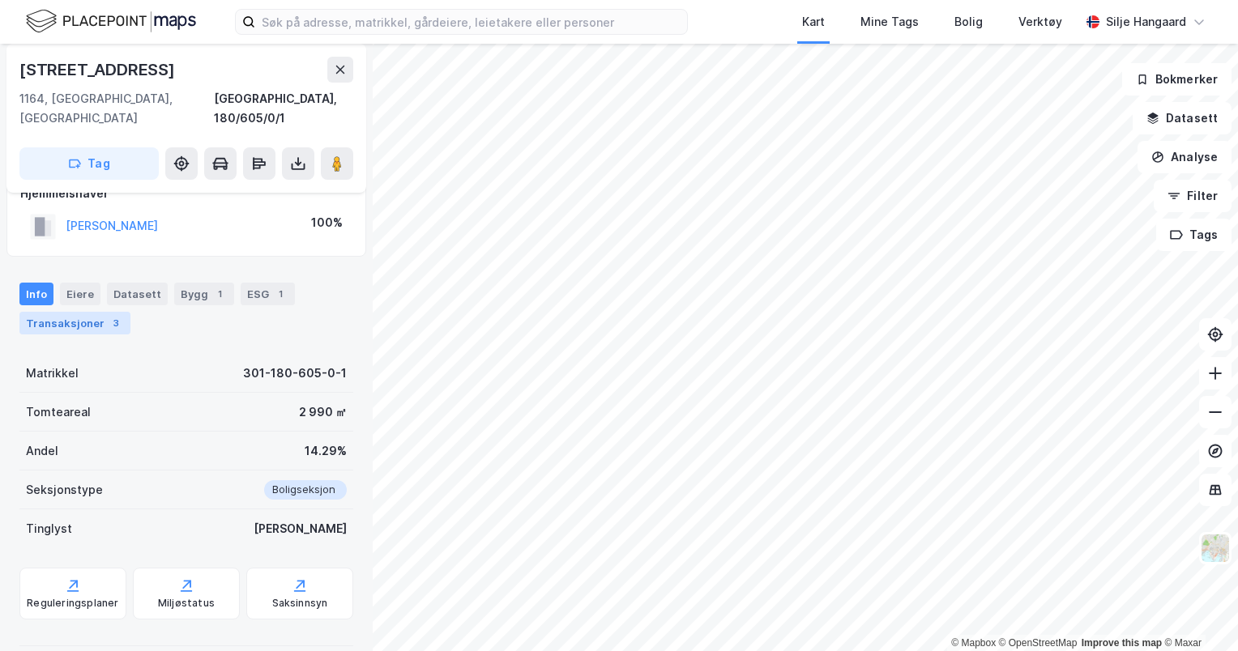
click at [108, 315] on div "3" at bounding box center [116, 323] width 16 height 16
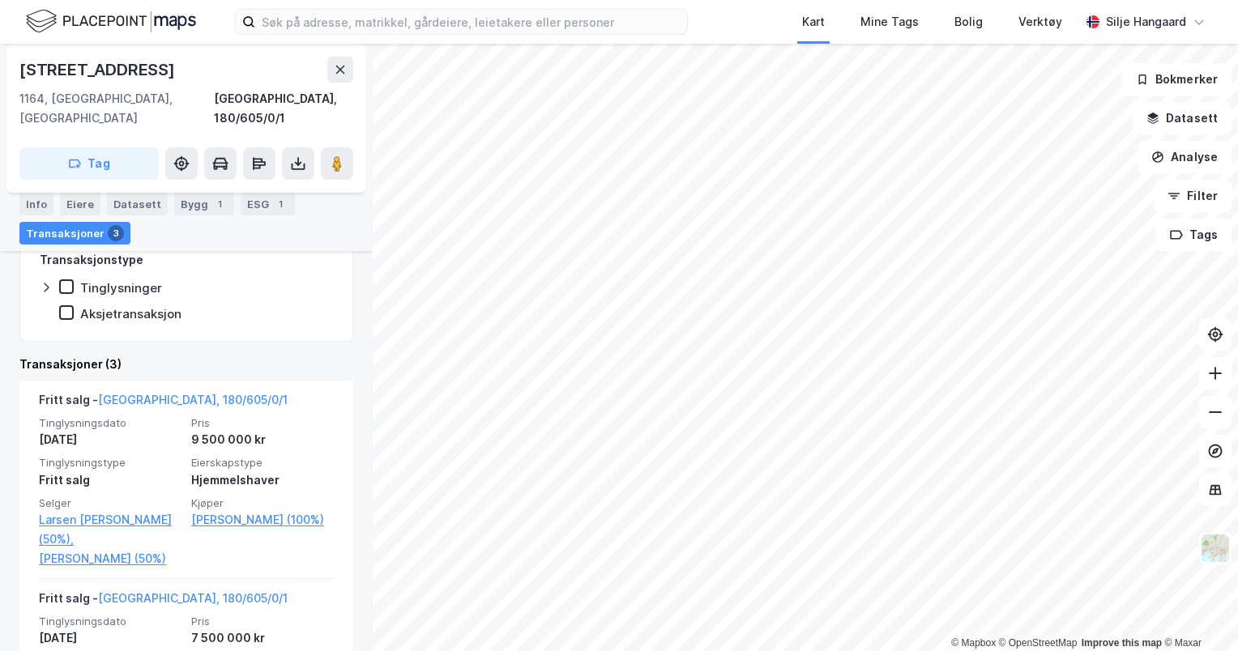
scroll to position [406, 0]
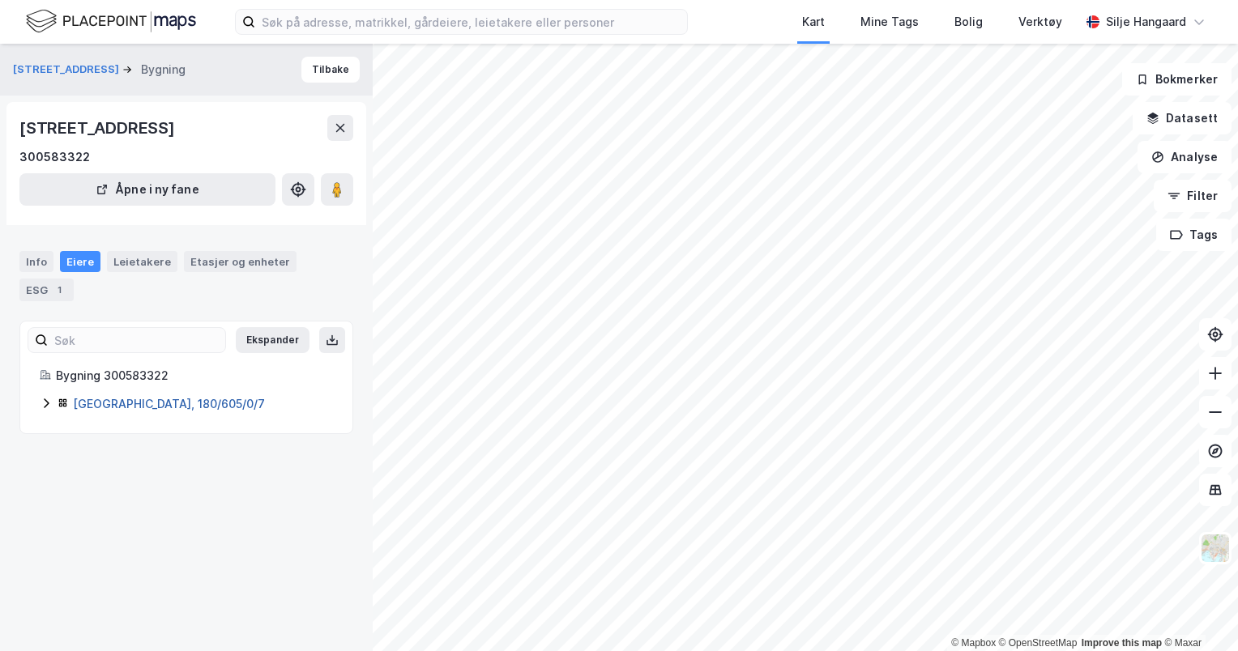
click at [134, 402] on link "[GEOGRAPHIC_DATA], 180/605/0/7" at bounding box center [169, 404] width 192 height 14
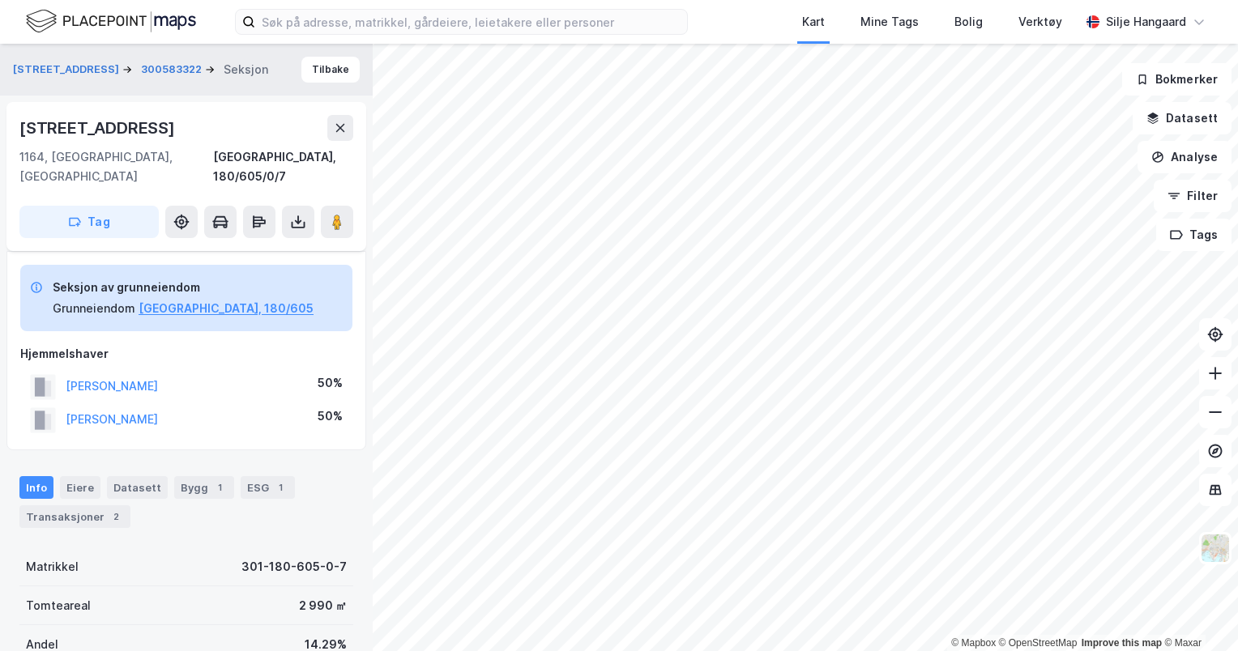
scroll to position [259, 0]
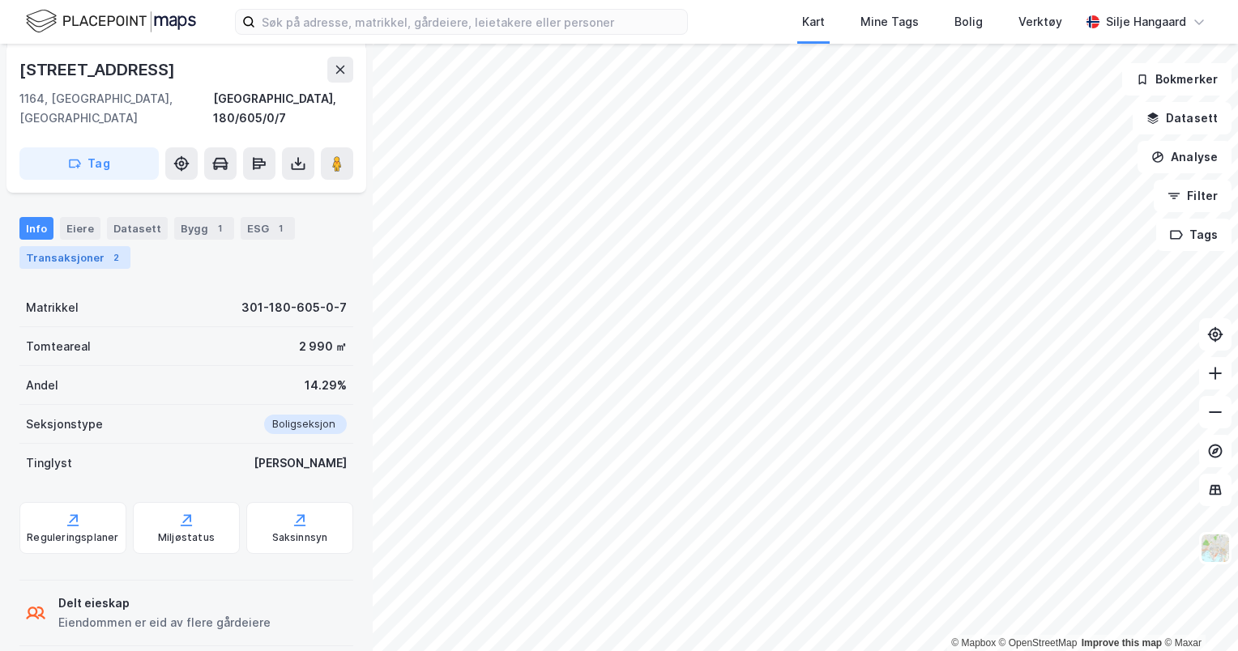
click at [84, 246] on div "Transaksjoner 2" at bounding box center [74, 257] width 111 height 23
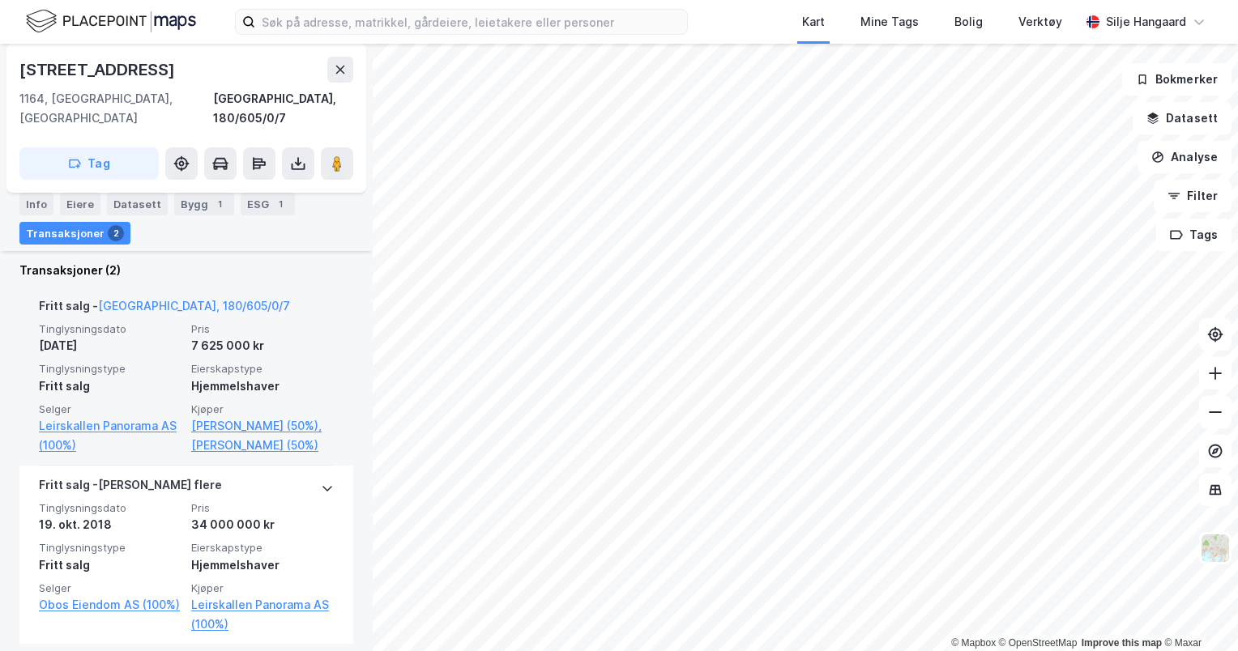
scroll to position [555, 0]
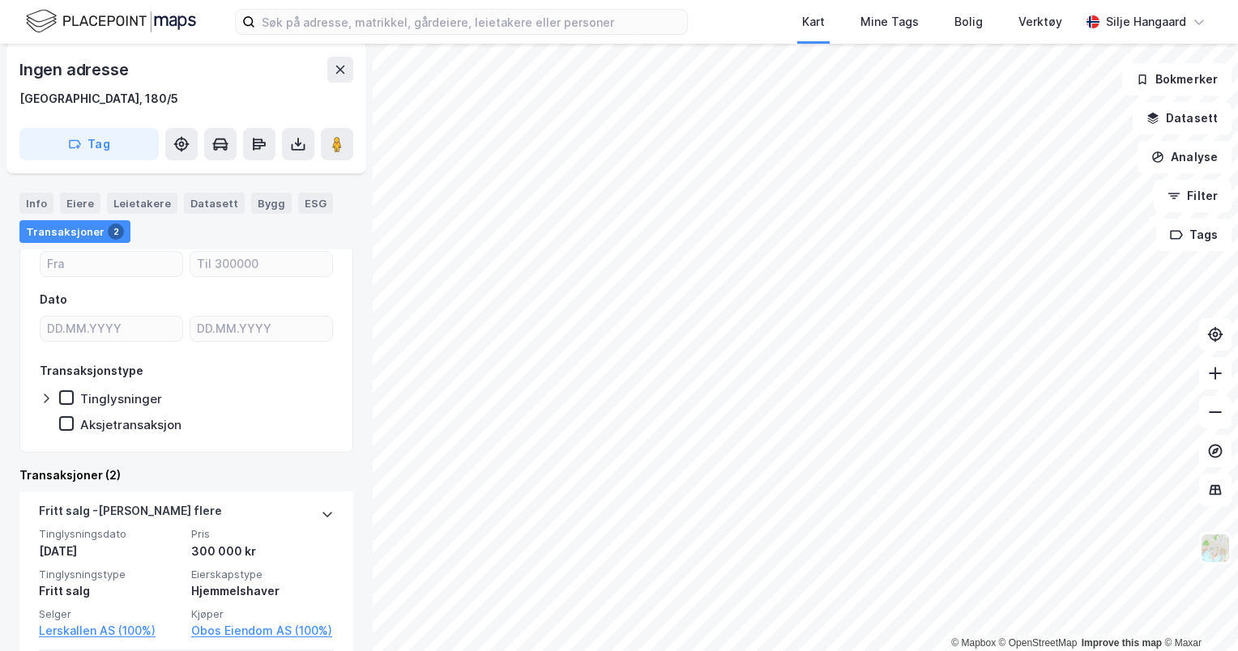
scroll to position [96, 0]
